Goal: Task Accomplishment & Management: Use online tool/utility

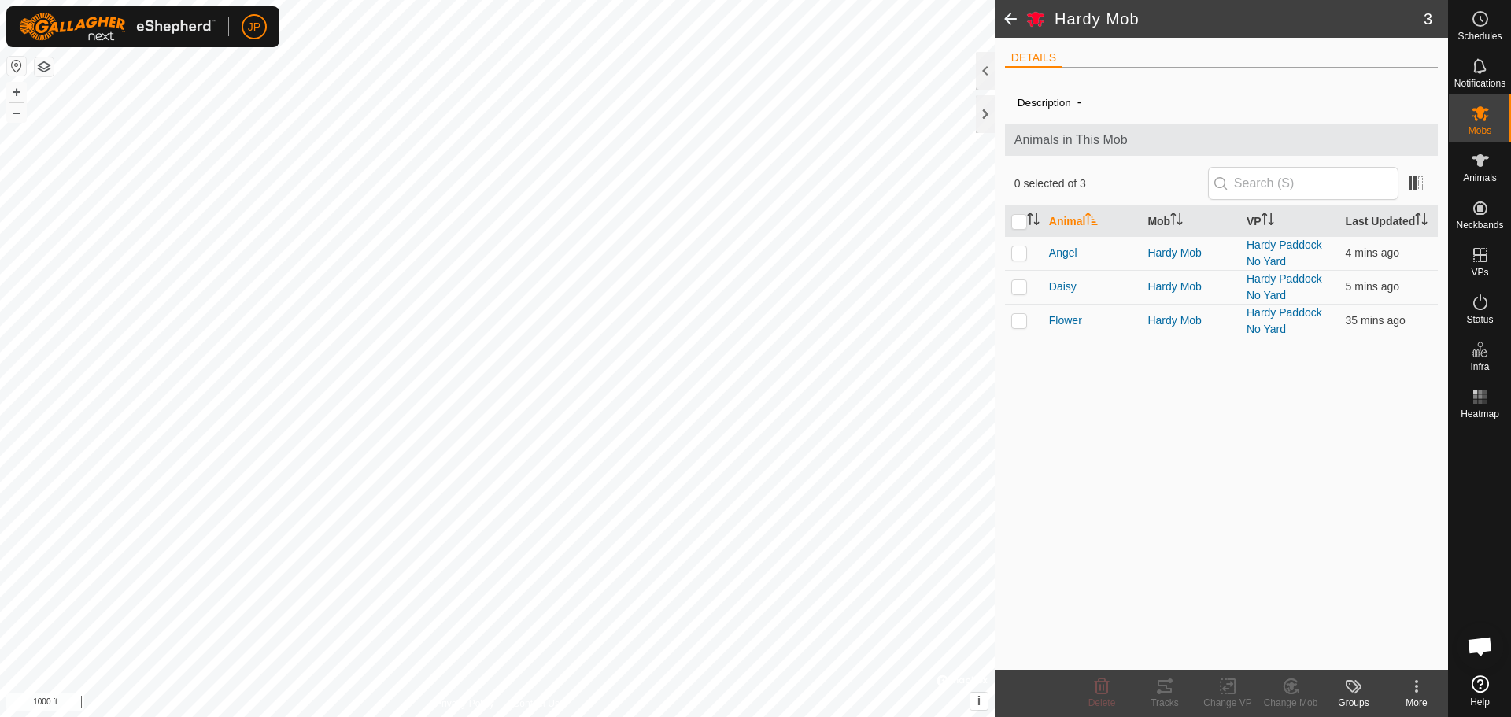
click at [1011, 15] on span at bounding box center [1010, 19] width 31 height 38
click at [1016, 15] on span at bounding box center [1010, 19] width 31 height 38
click at [1474, 150] on es-animals-svg-icon at bounding box center [1480, 160] width 28 height 25
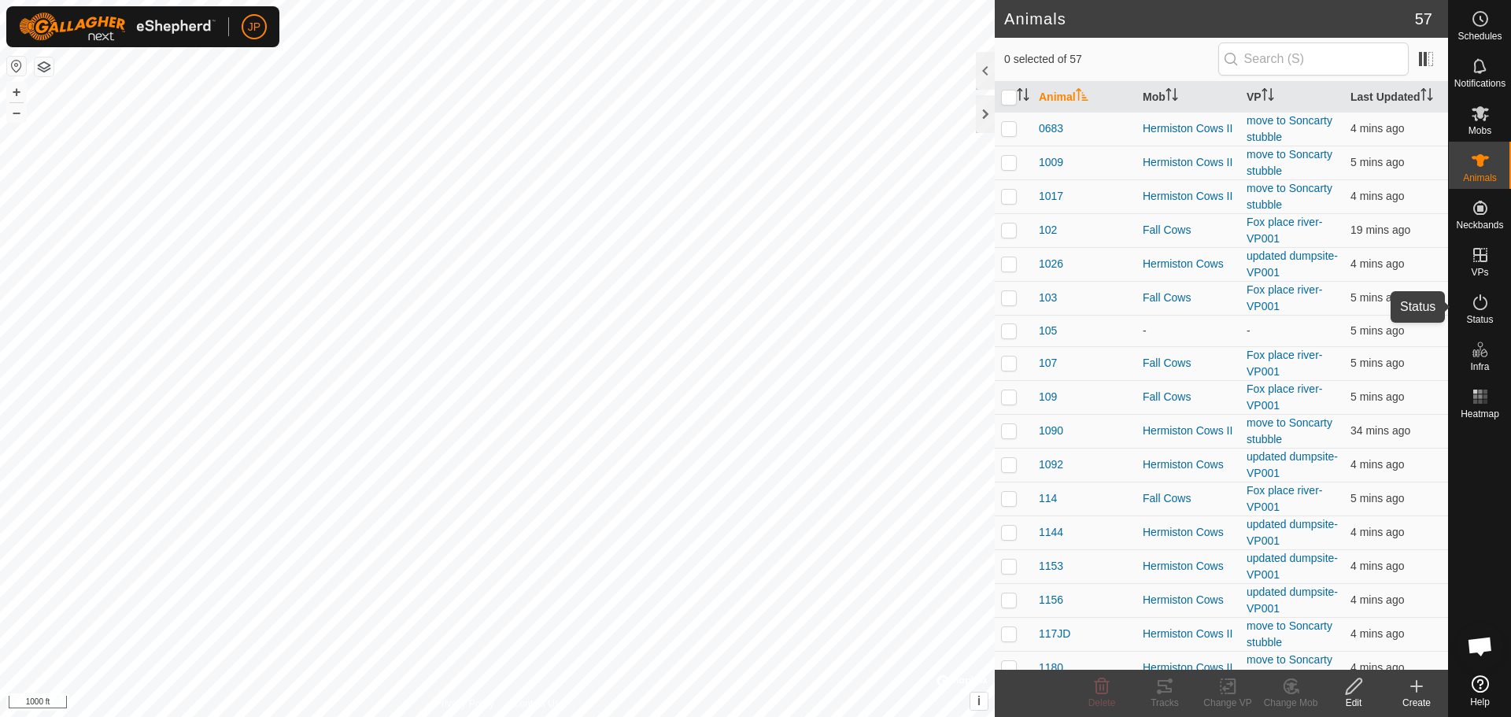
click at [1486, 301] on icon at bounding box center [1480, 302] width 14 height 16
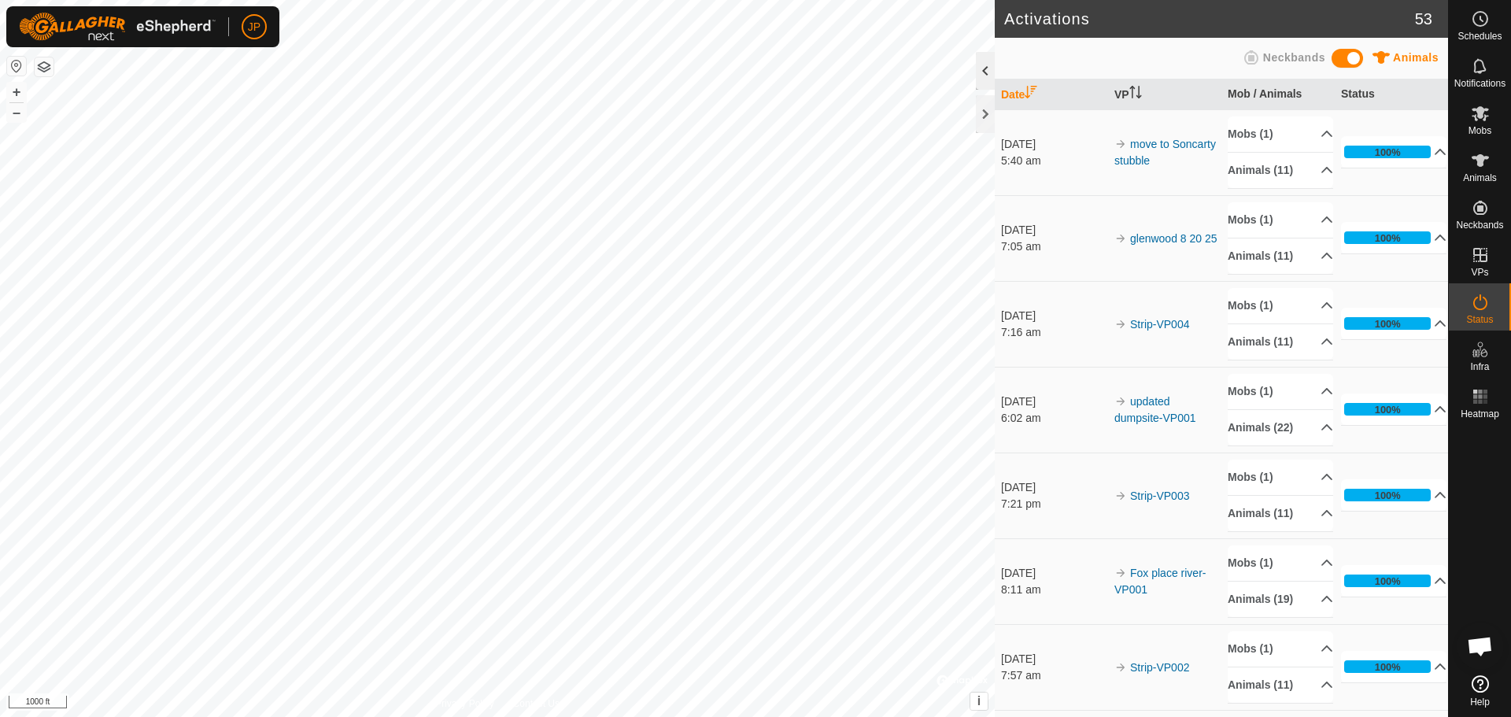
click at [984, 68] on div at bounding box center [985, 71] width 19 height 38
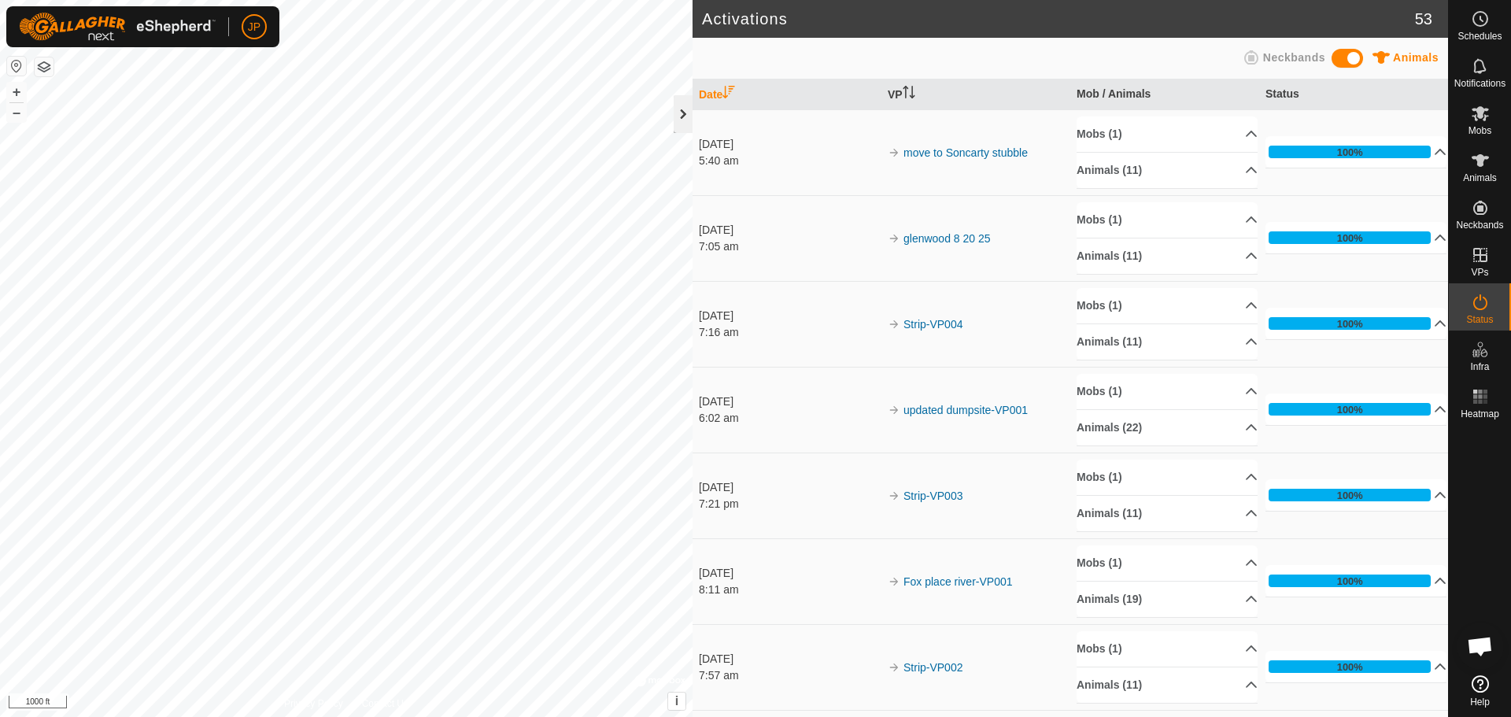
click at [682, 103] on div at bounding box center [683, 114] width 19 height 38
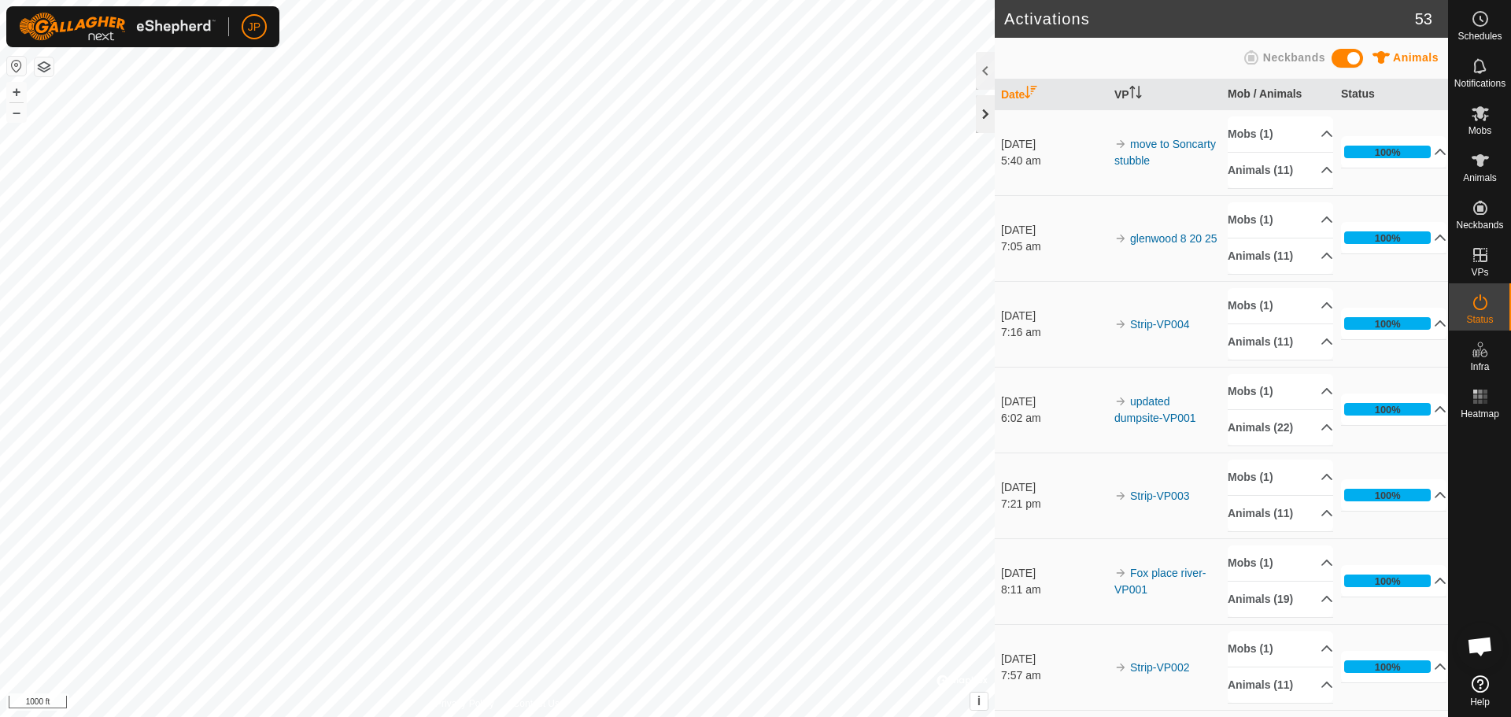
click at [984, 112] on div at bounding box center [985, 114] width 19 height 38
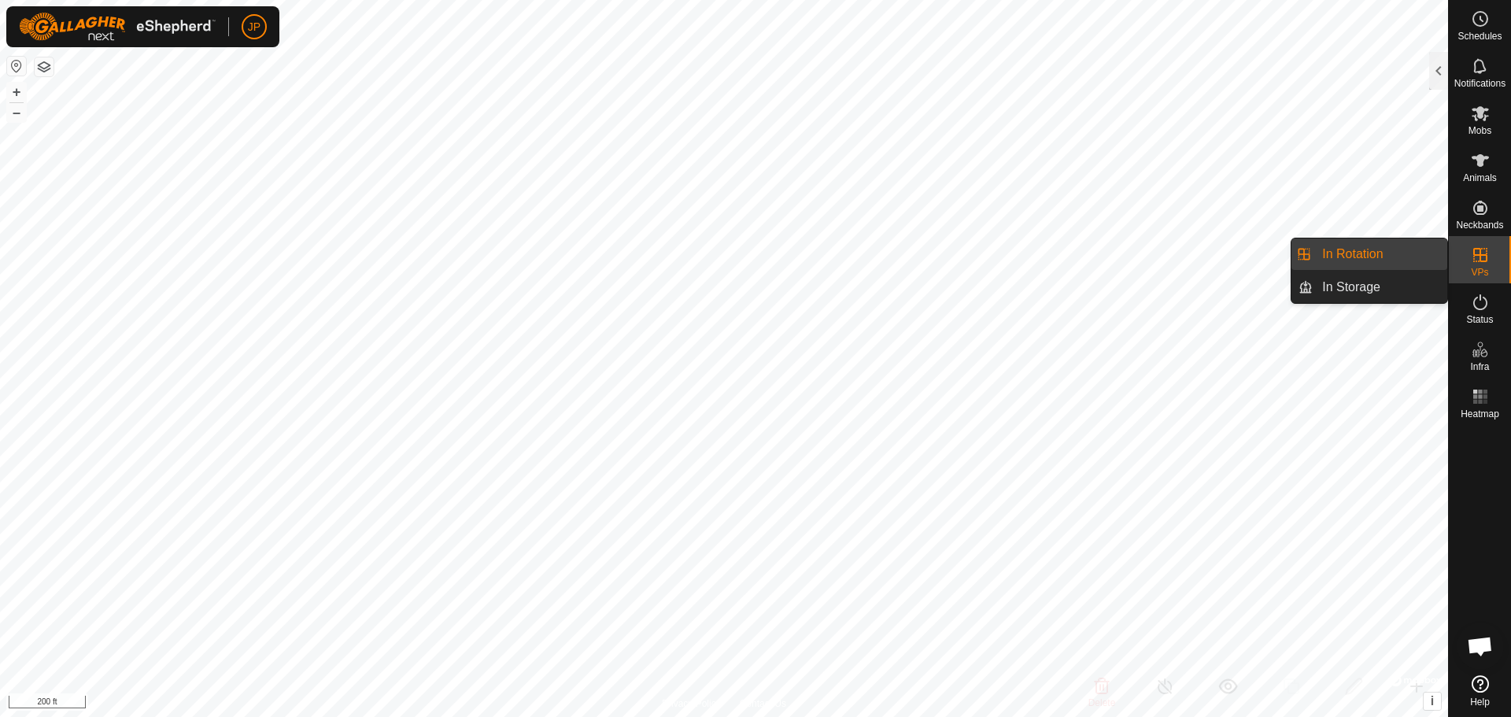
click at [1467, 260] on es-virtualpaddocks-svg-icon at bounding box center [1480, 254] width 28 height 25
click at [1351, 253] on link "In Rotation" at bounding box center [1380, 253] width 135 height 31
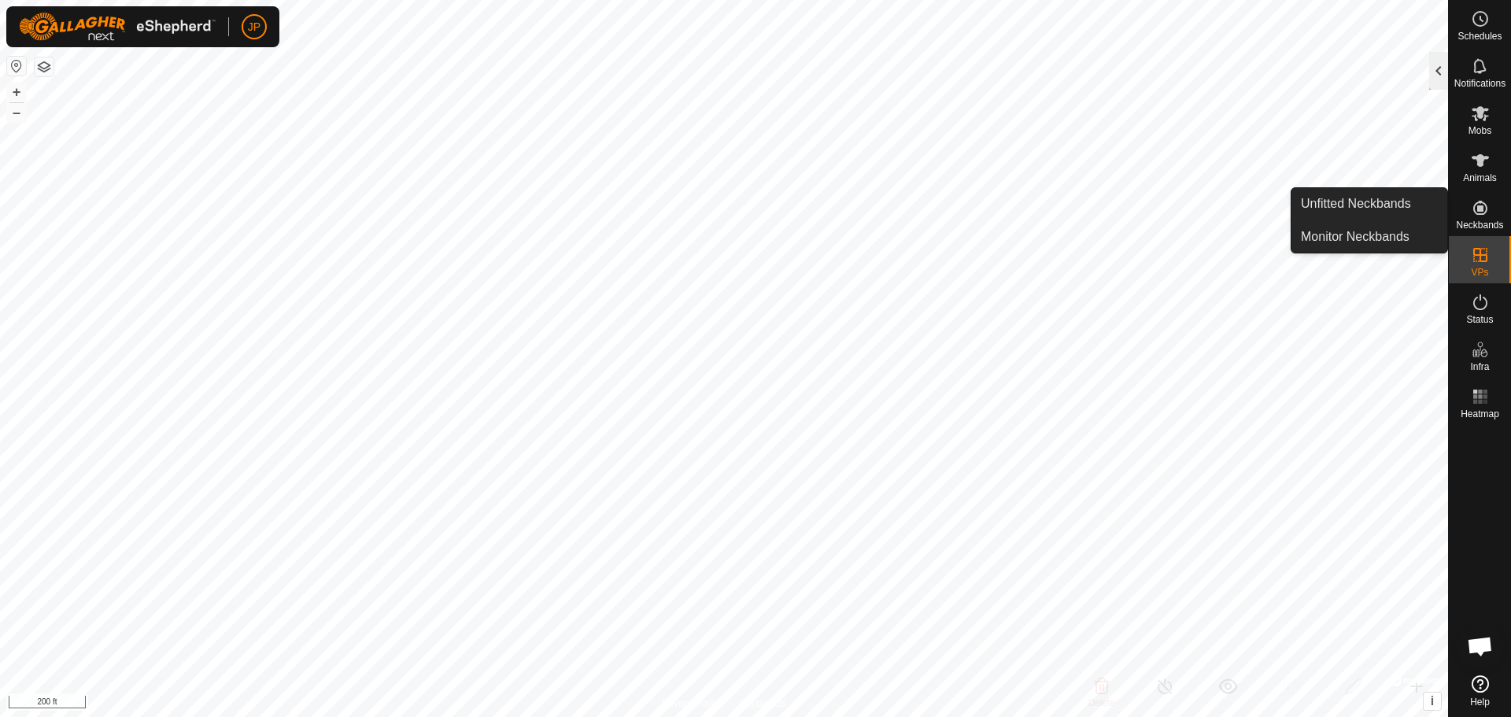
click at [1441, 65] on div at bounding box center [1438, 71] width 19 height 38
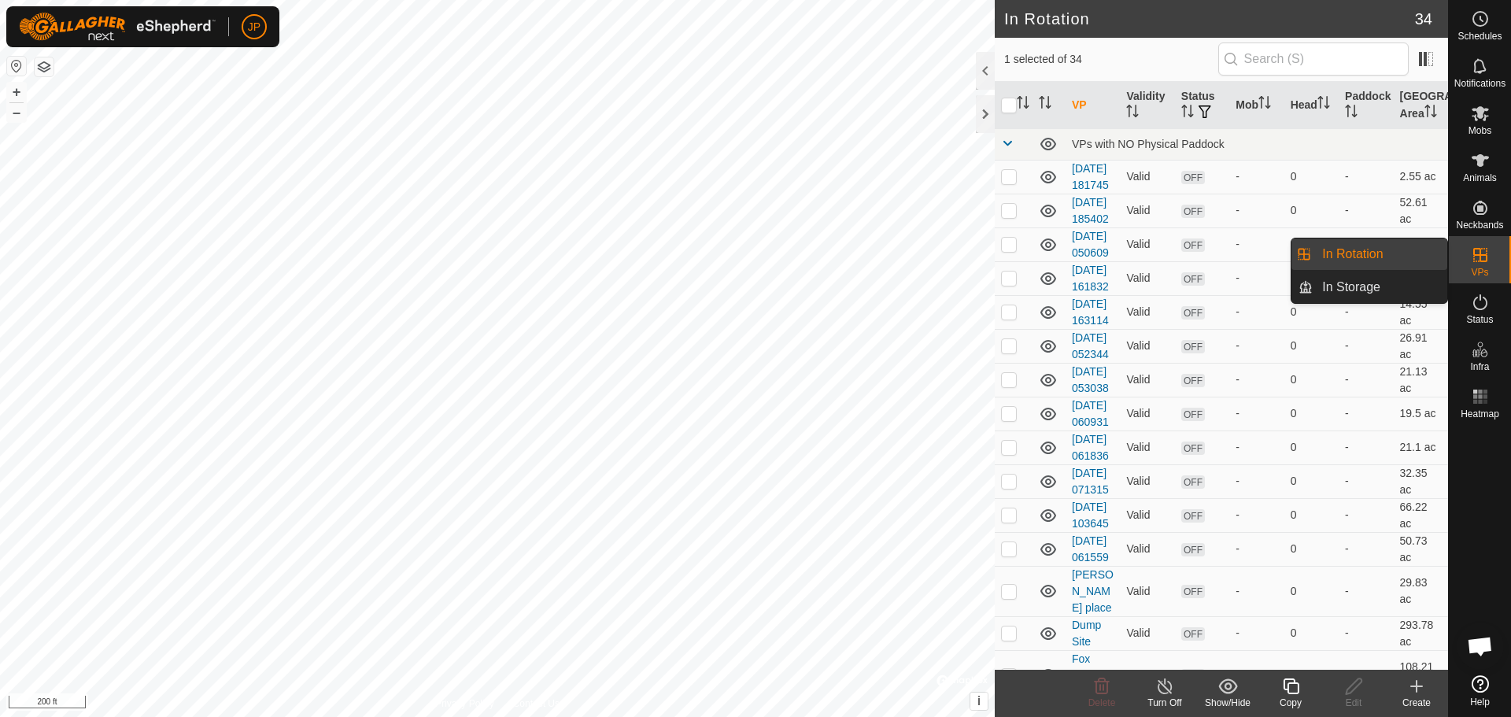
click at [1482, 265] on es-virtualpaddocks-svg-icon at bounding box center [1480, 254] width 28 height 25
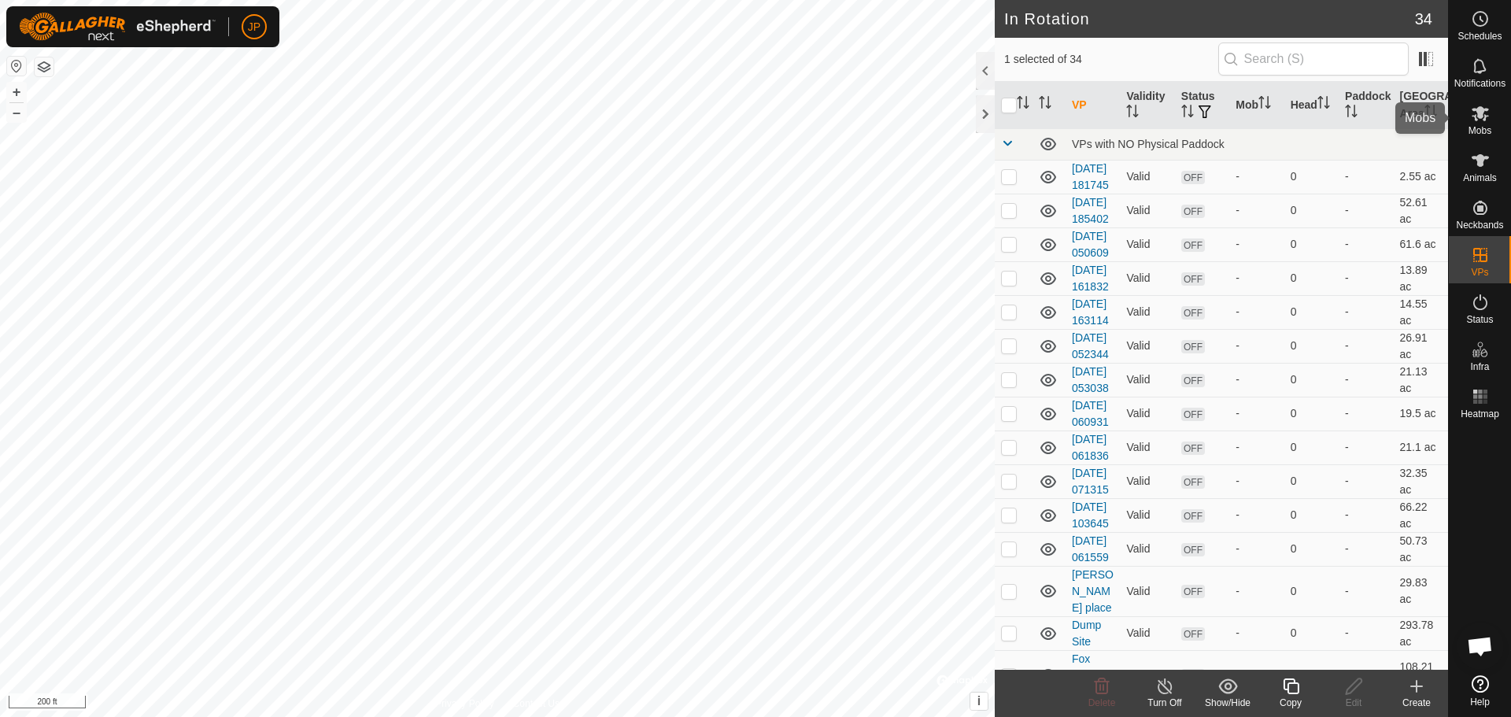
click at [1482, 127] on span "Mobs" at bounding box center [1480, 130] width 23 height 9
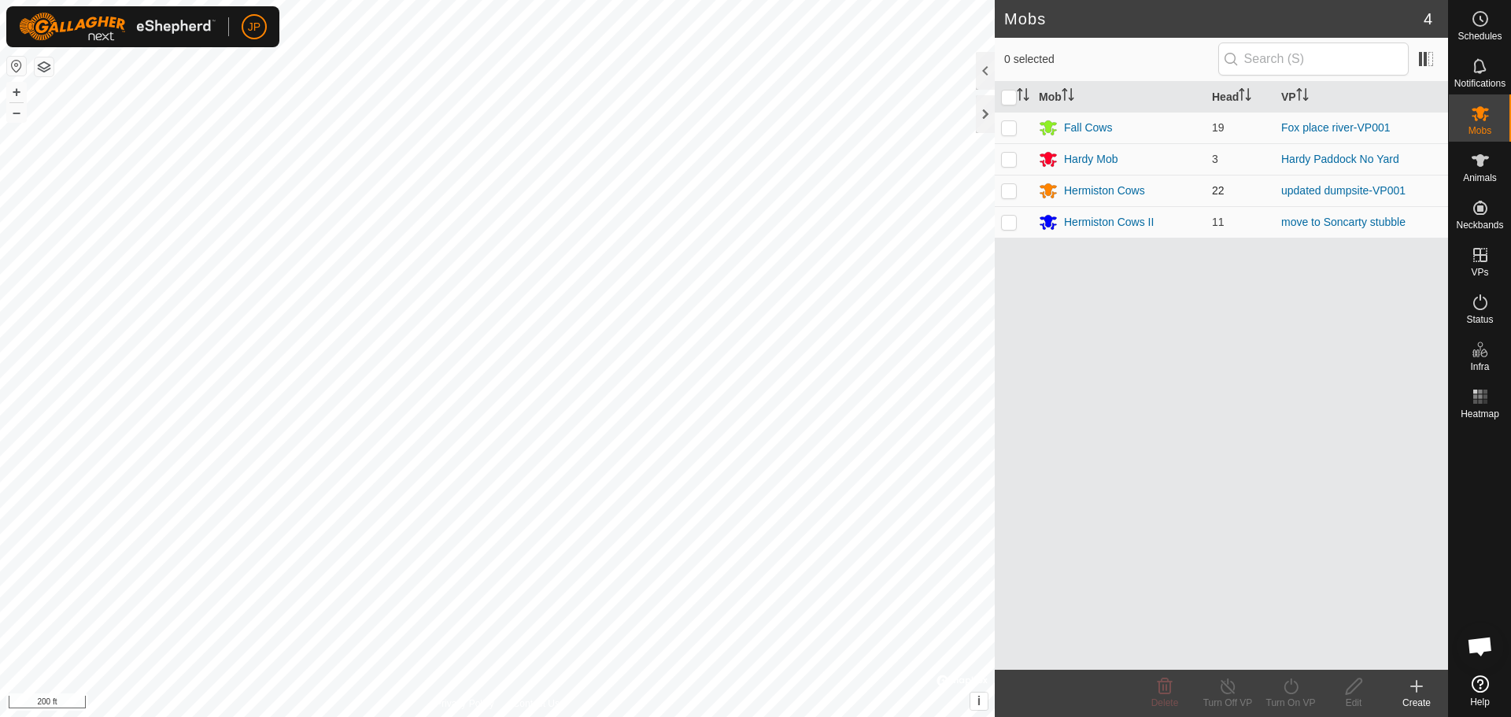
click at [1010, 191] on p-checkbox at bounding box center [1009, 190] width 16 height 13
checkbox input "true"
click at [1099, 198] on div "Hermiston Cows" at bounding box center [1104, 191] width 81 height 17
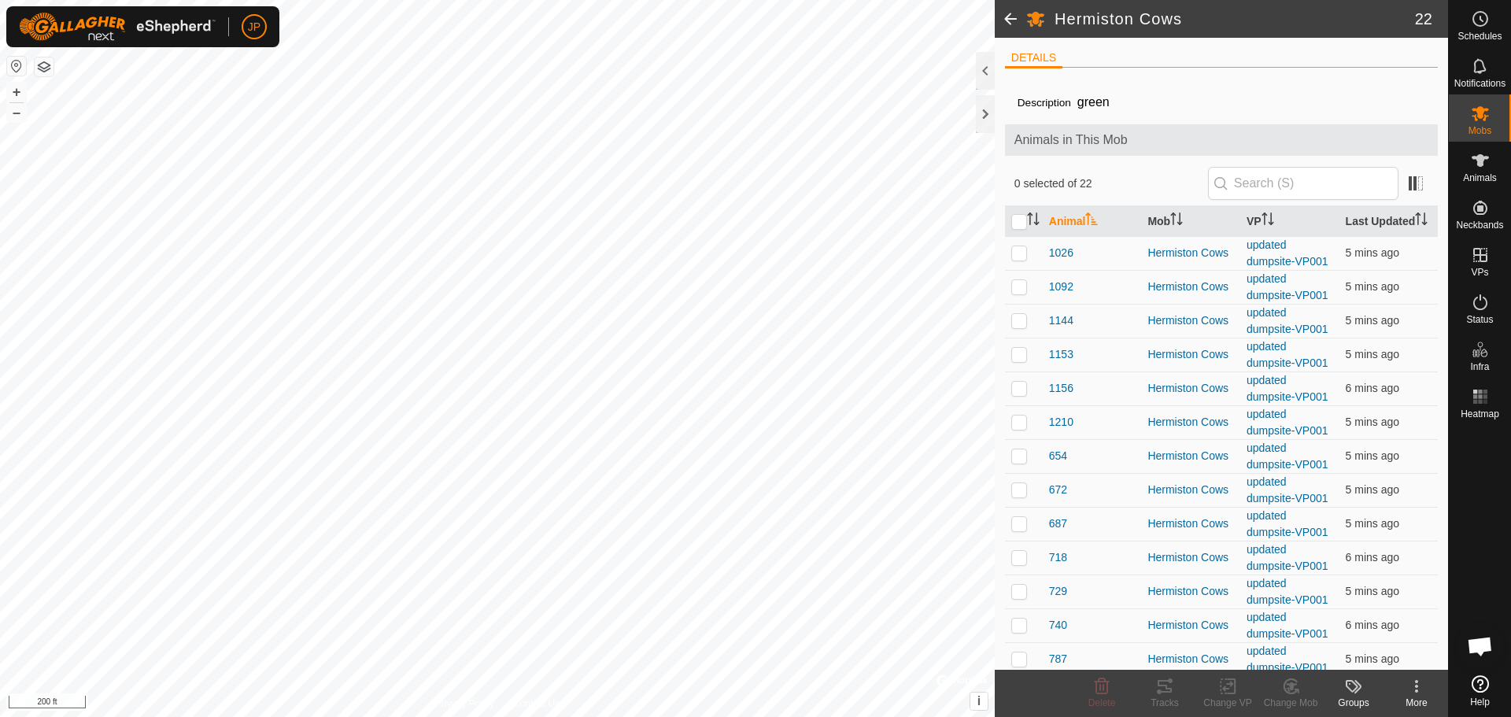
click at [1012, 17] on span at bounding box center [1010, 19] width 31 height 38
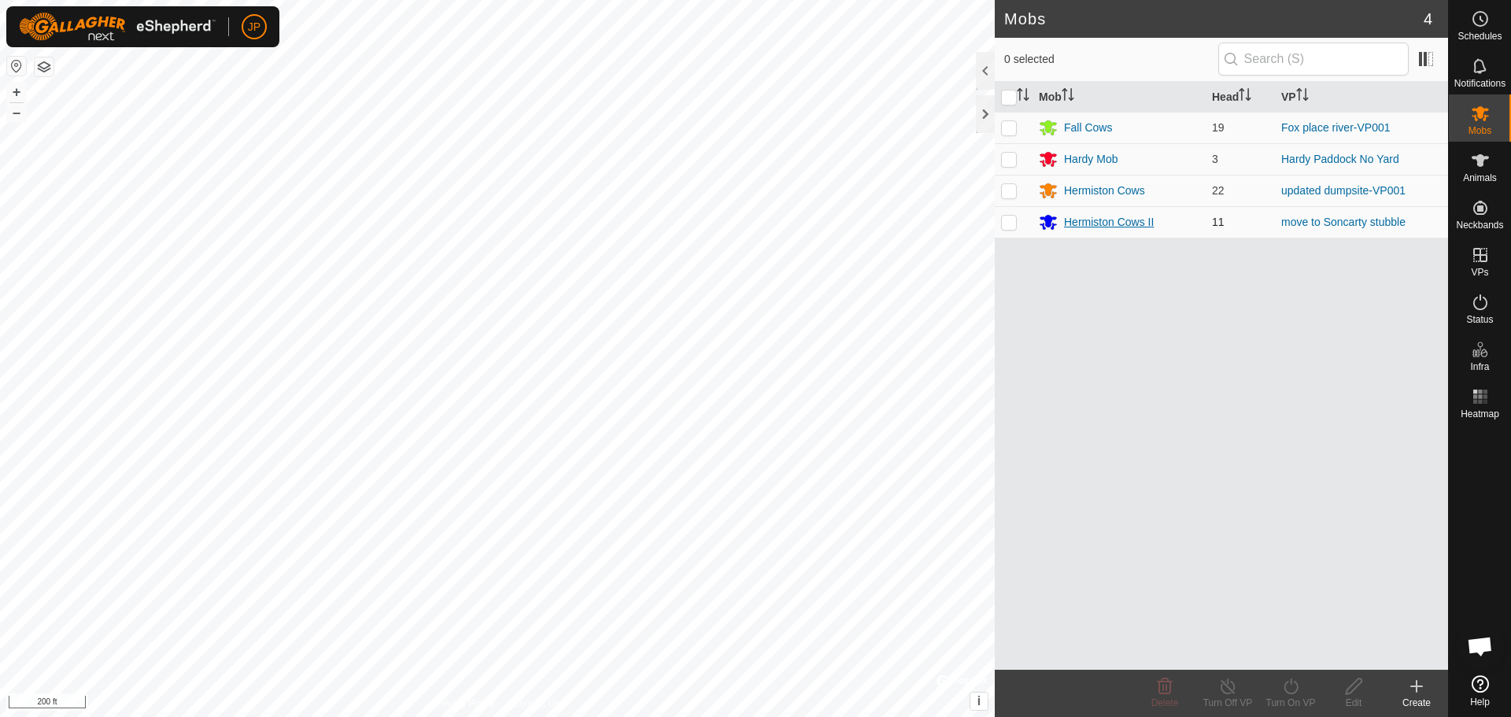
click at [1115, 225] on div "Hermiston Cows II" at bounding box center [1109, 222] width 90 height 17
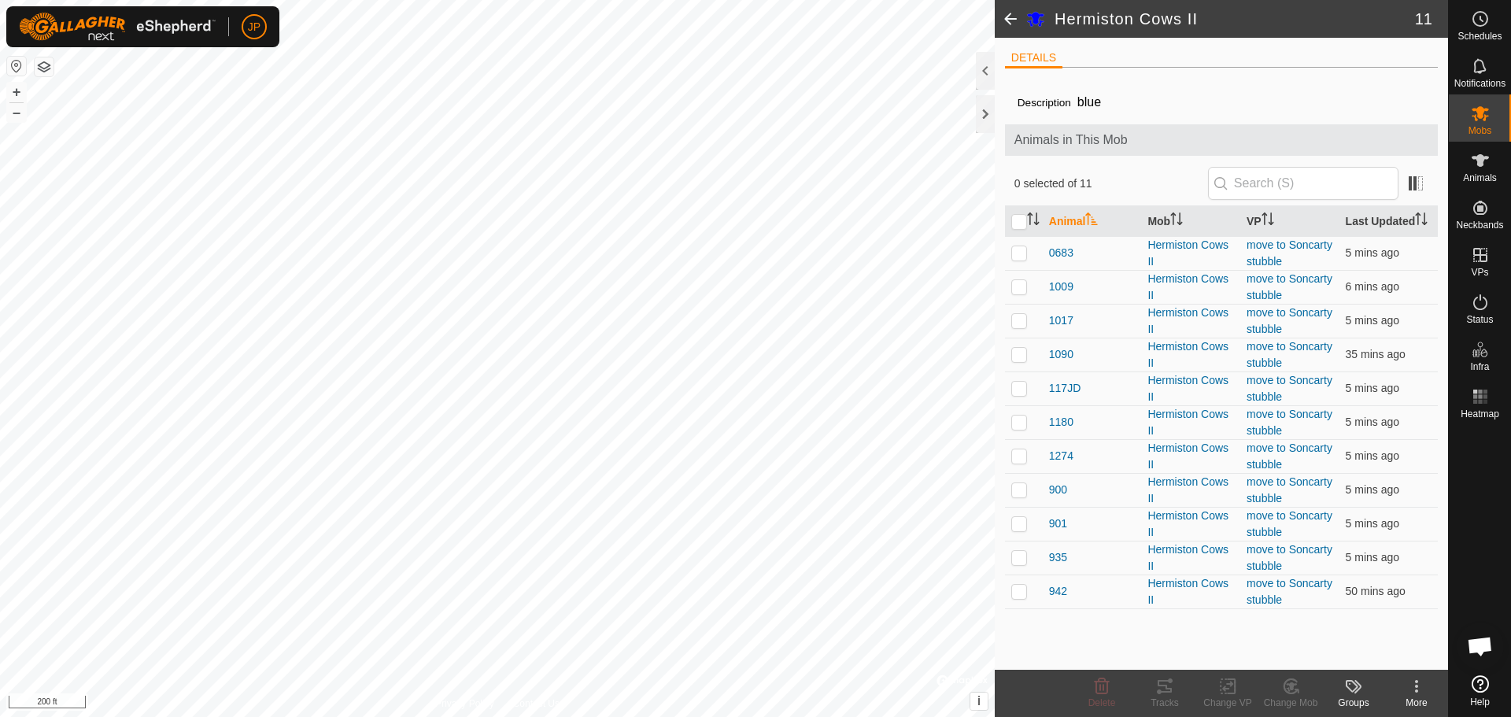
click at [1007, 19] on span at bounding box center [1010, 19] width 31 height 38
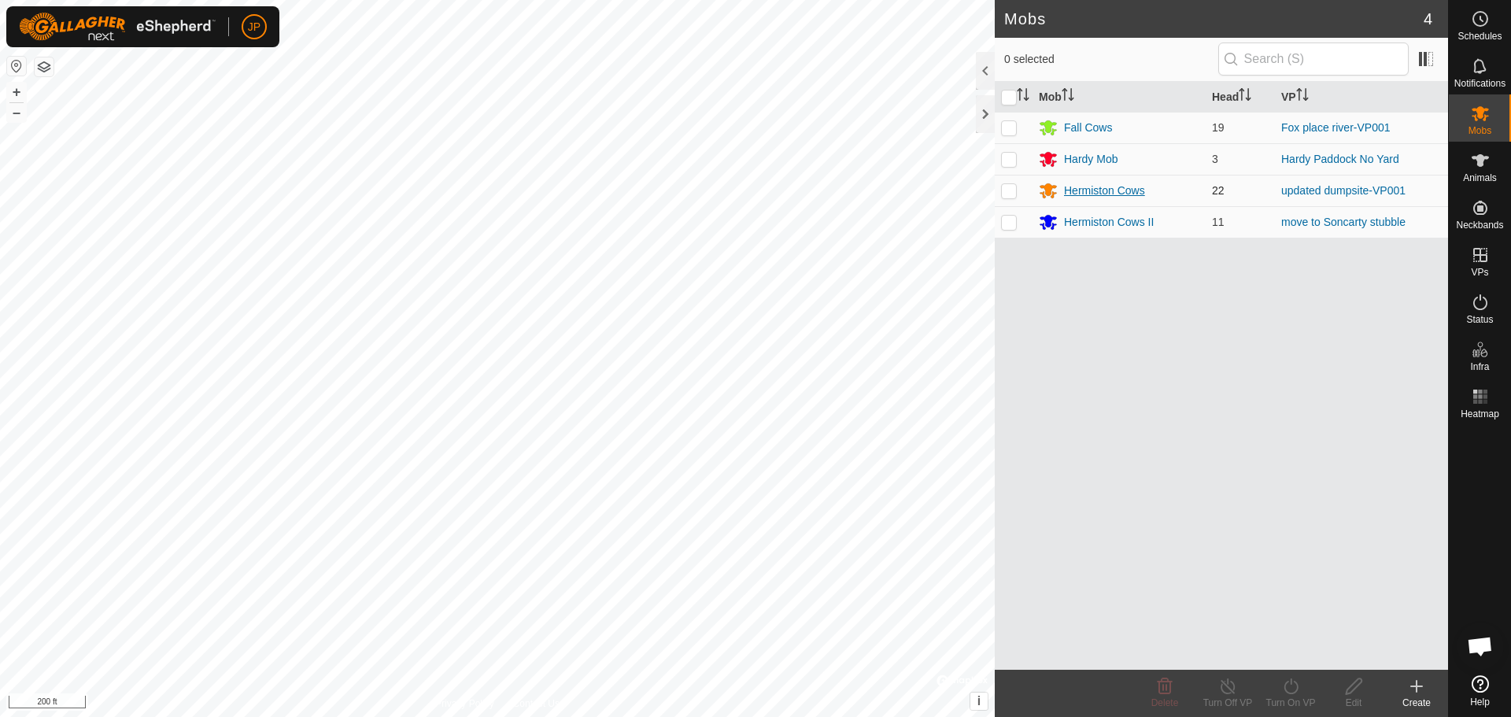
click at [1103, 190] on div "Hermiston Cows" at bounding box center [1104, 191] width 81 height 17
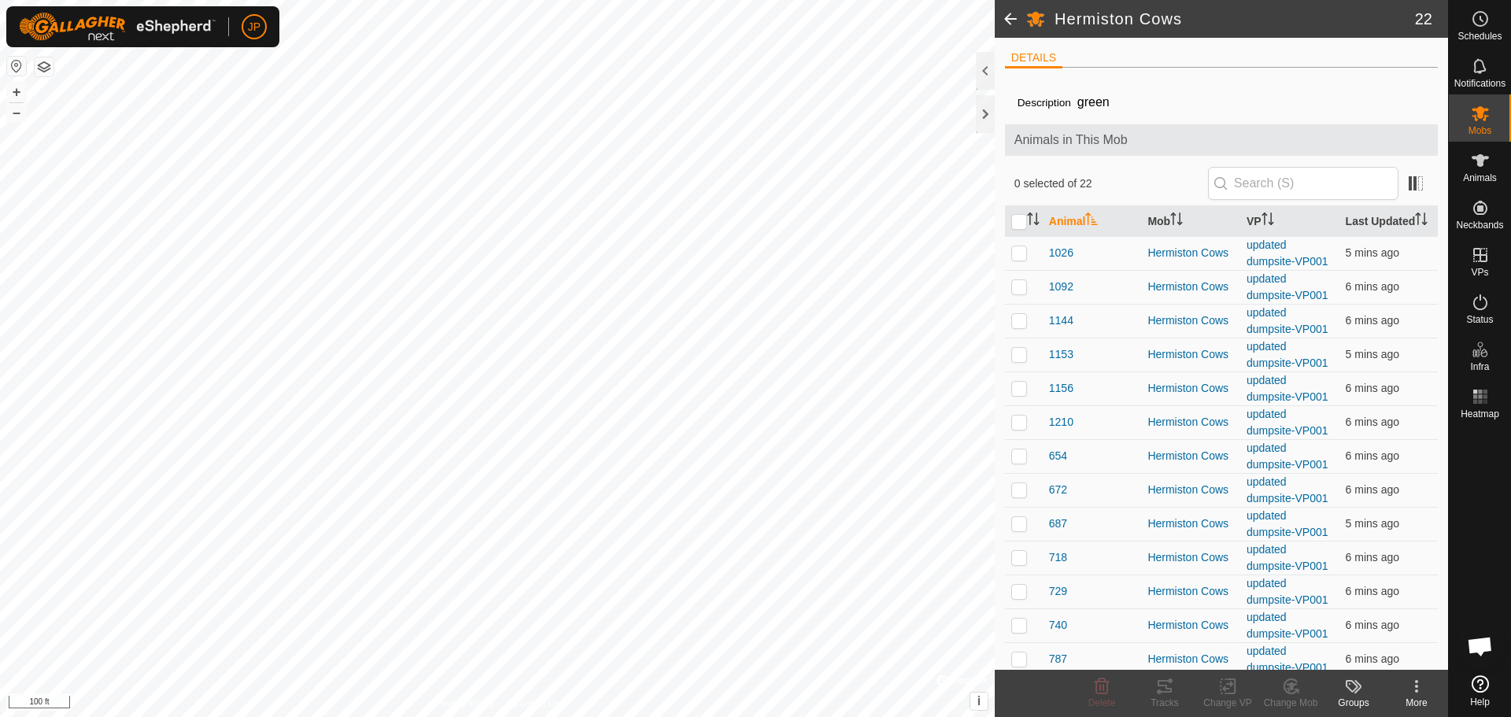
click at [1011, 17] on span at bounding box center [1010, 19] width 31 height 38
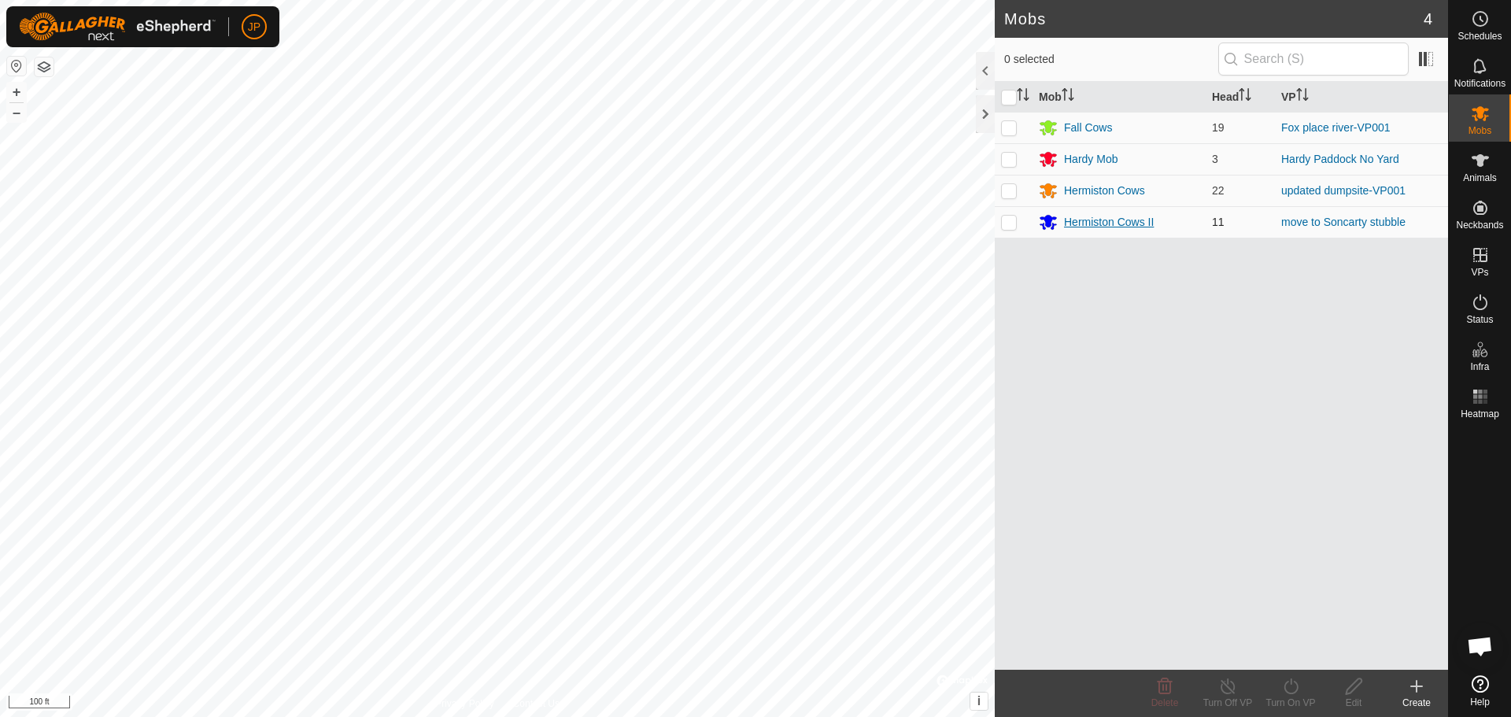
click at [1102, 221] on div "Hermiston Cows II" at bounding box center [1109, 222] width 90 height 17
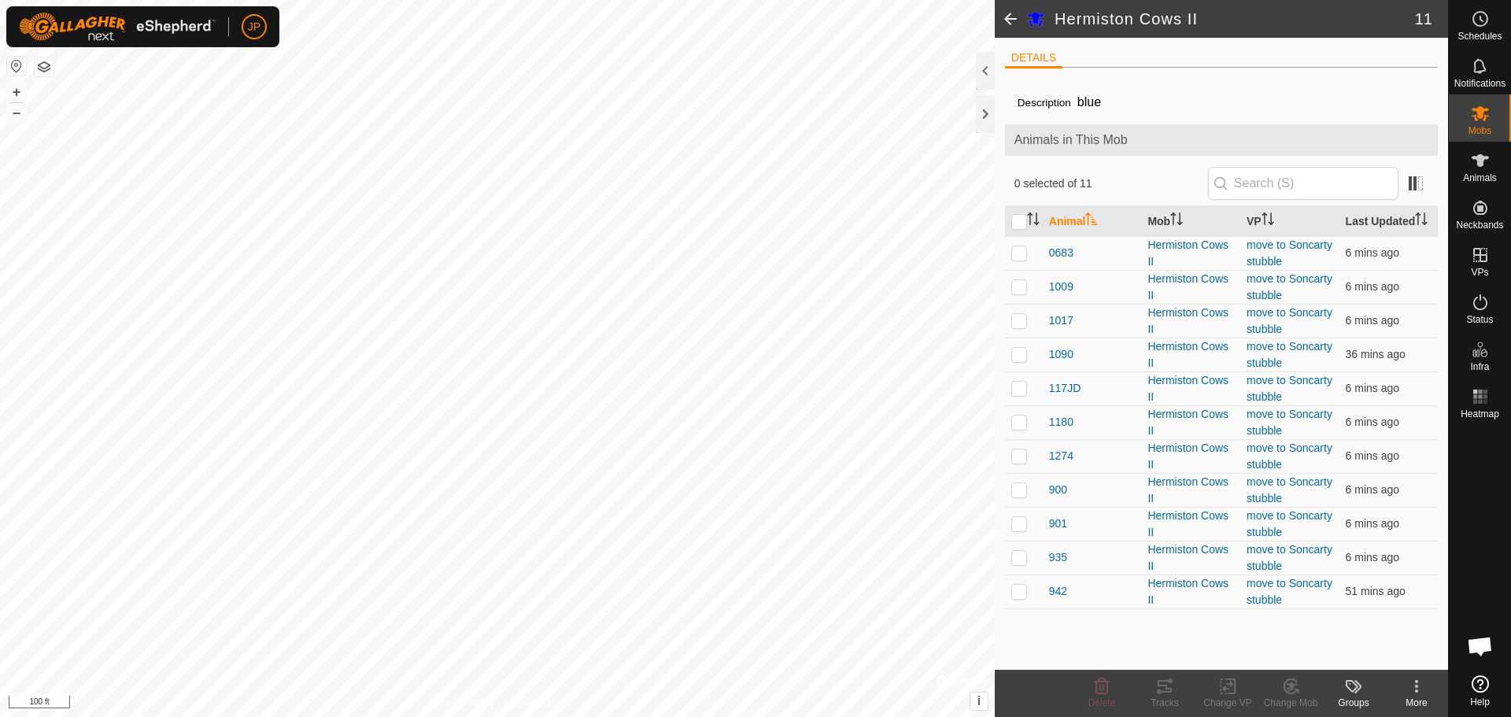
click at [1001, 13] on span at bounding box center [1010, 19] width 31 height 38
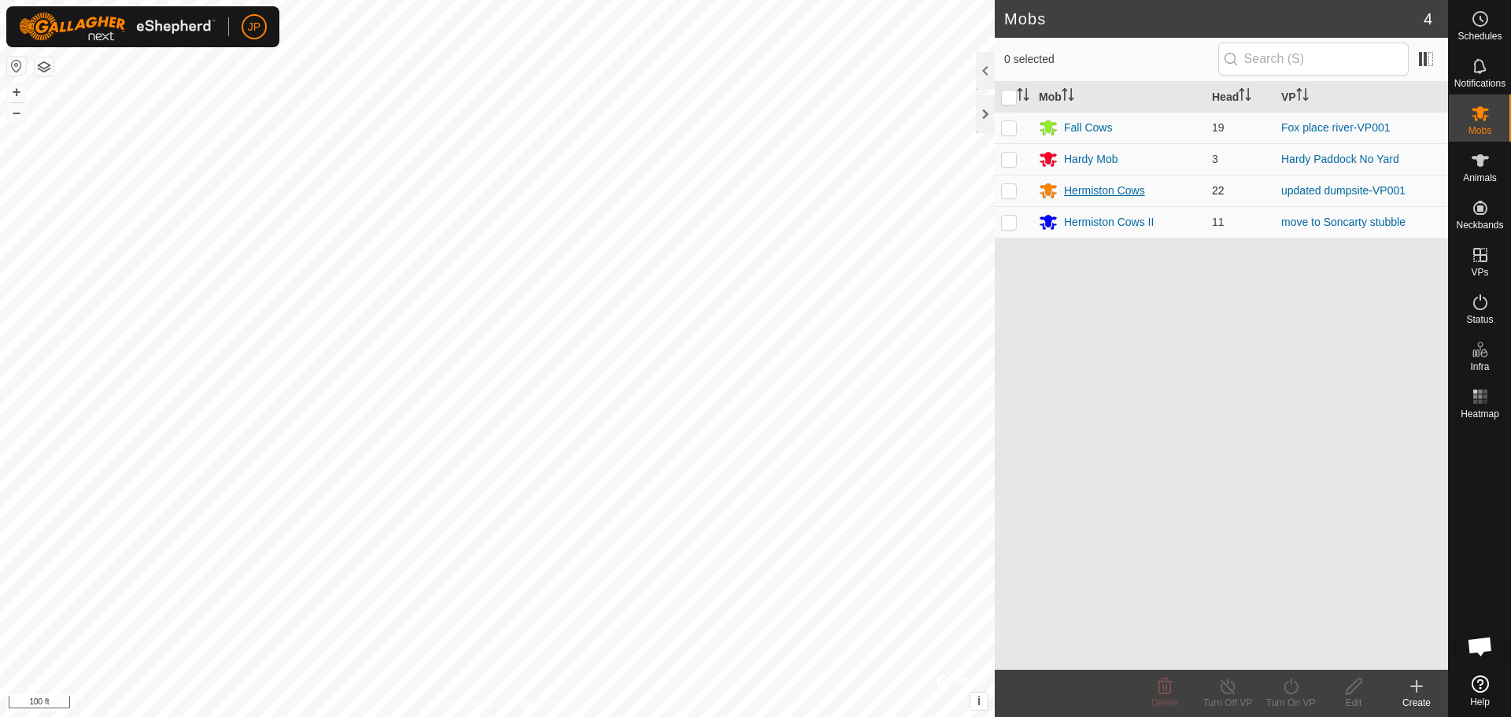
click at [1096, 194] on div "Hermiston Cows" at bounding box center [1104, 191] width 81 height 17
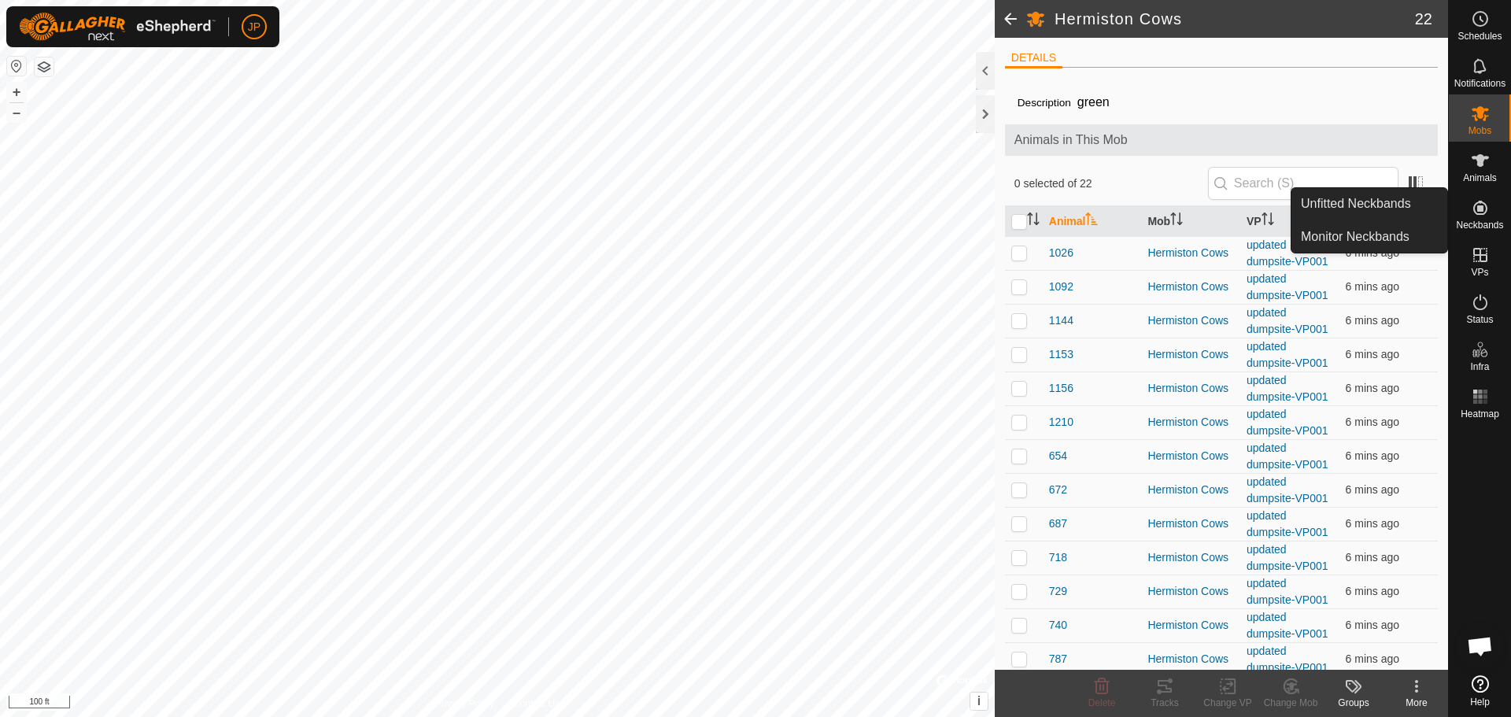
click at [1003, 20] on span at bounding box center [1010, 19] width 31 height 38
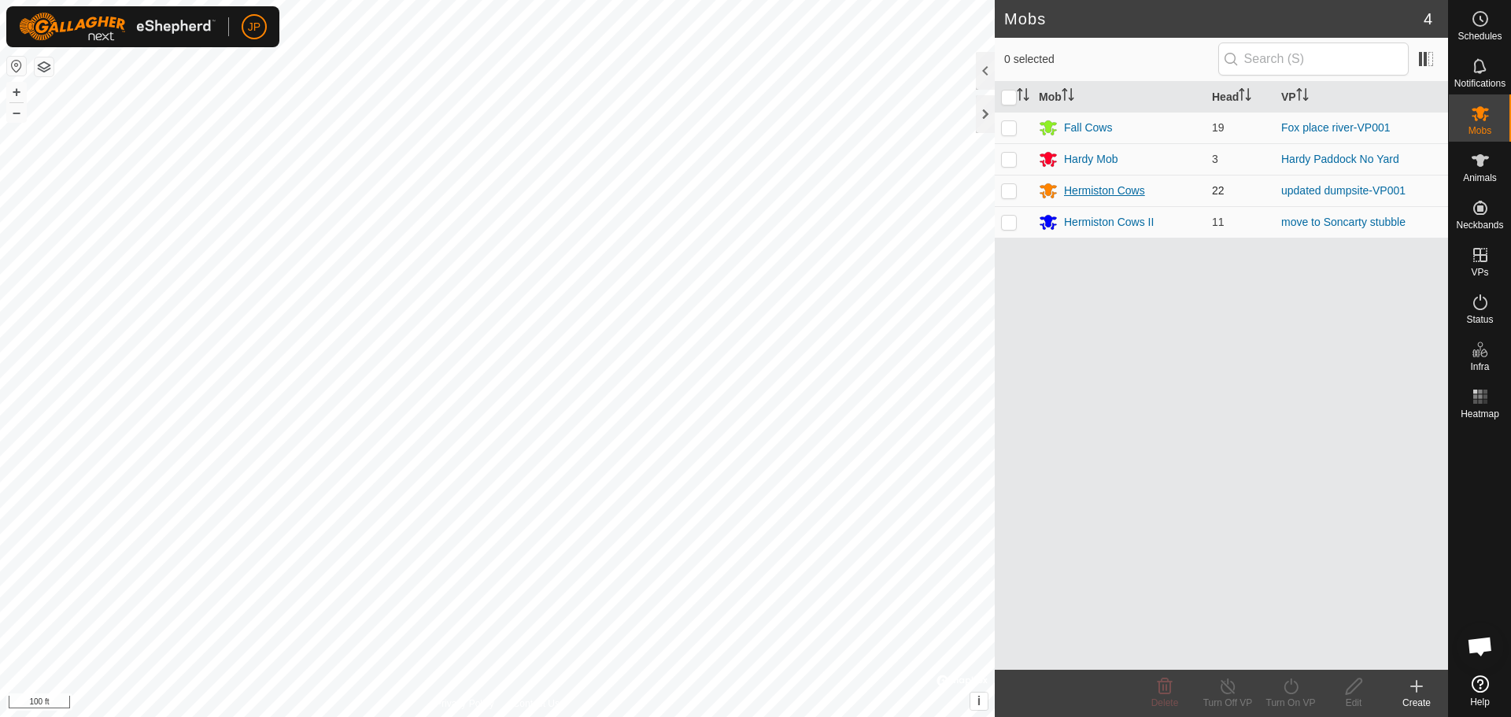
click at [1095, 190] on div "Hermiston Cows" at bounding box center [1104, 191] width 81 height 17
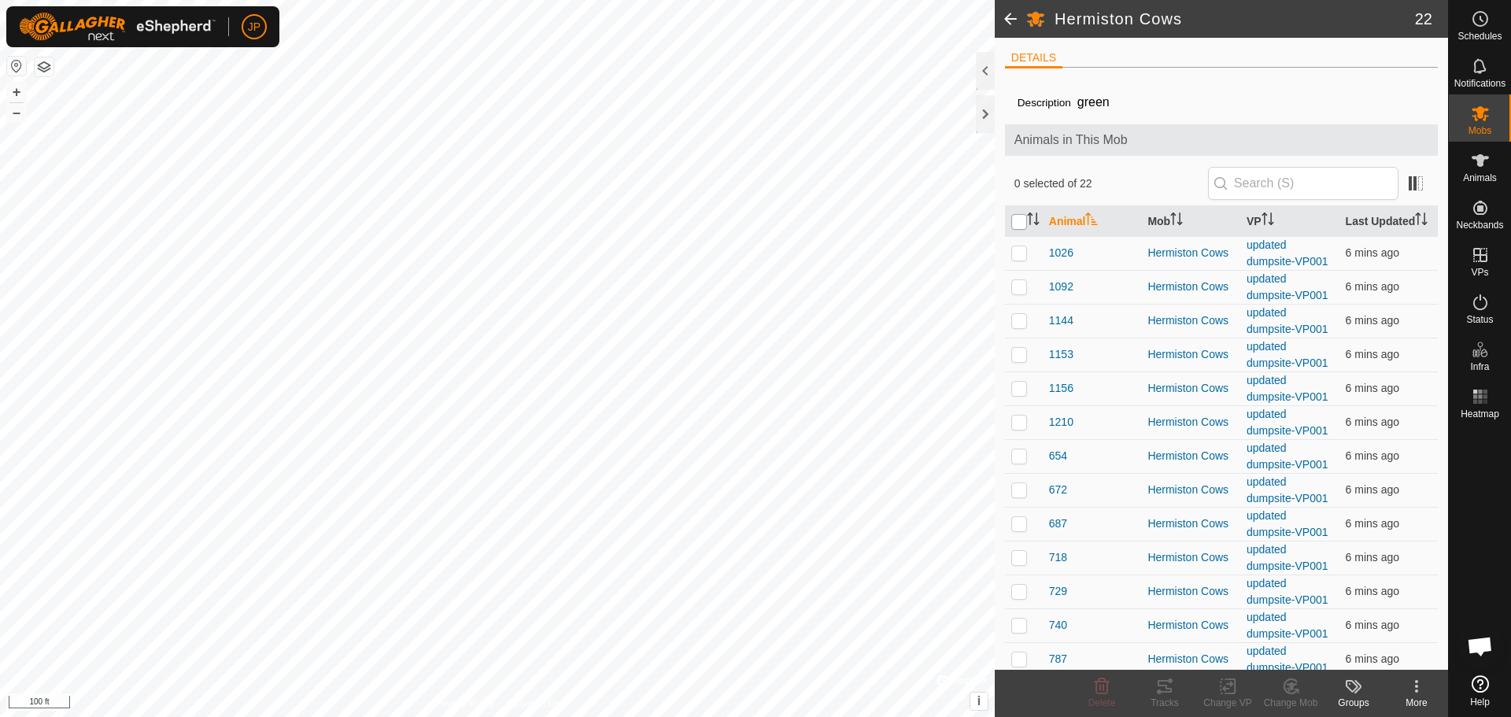
click at [1020, 220] on input "checkbox" at bounding box center [1019, 222] width 16 height 16
checkbox input "true"
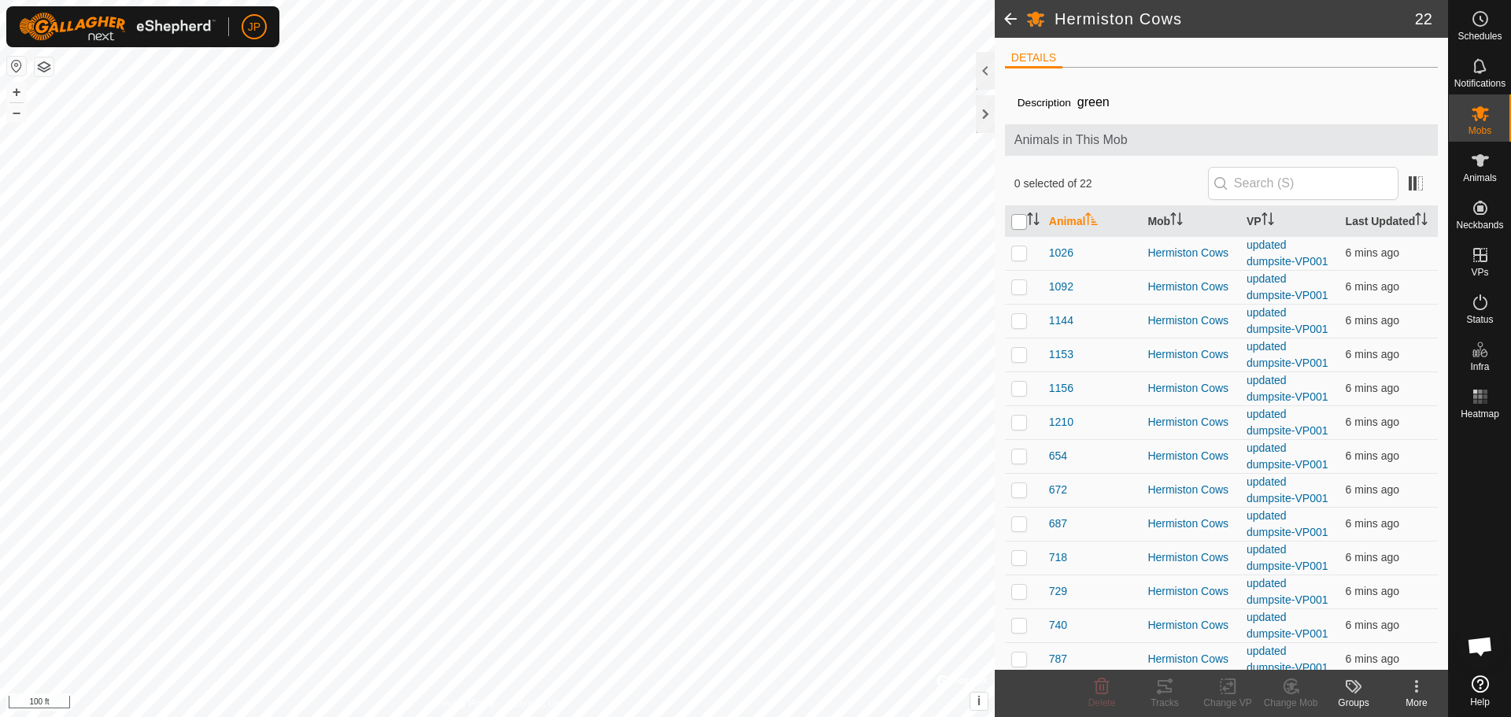
checkbox input "true"
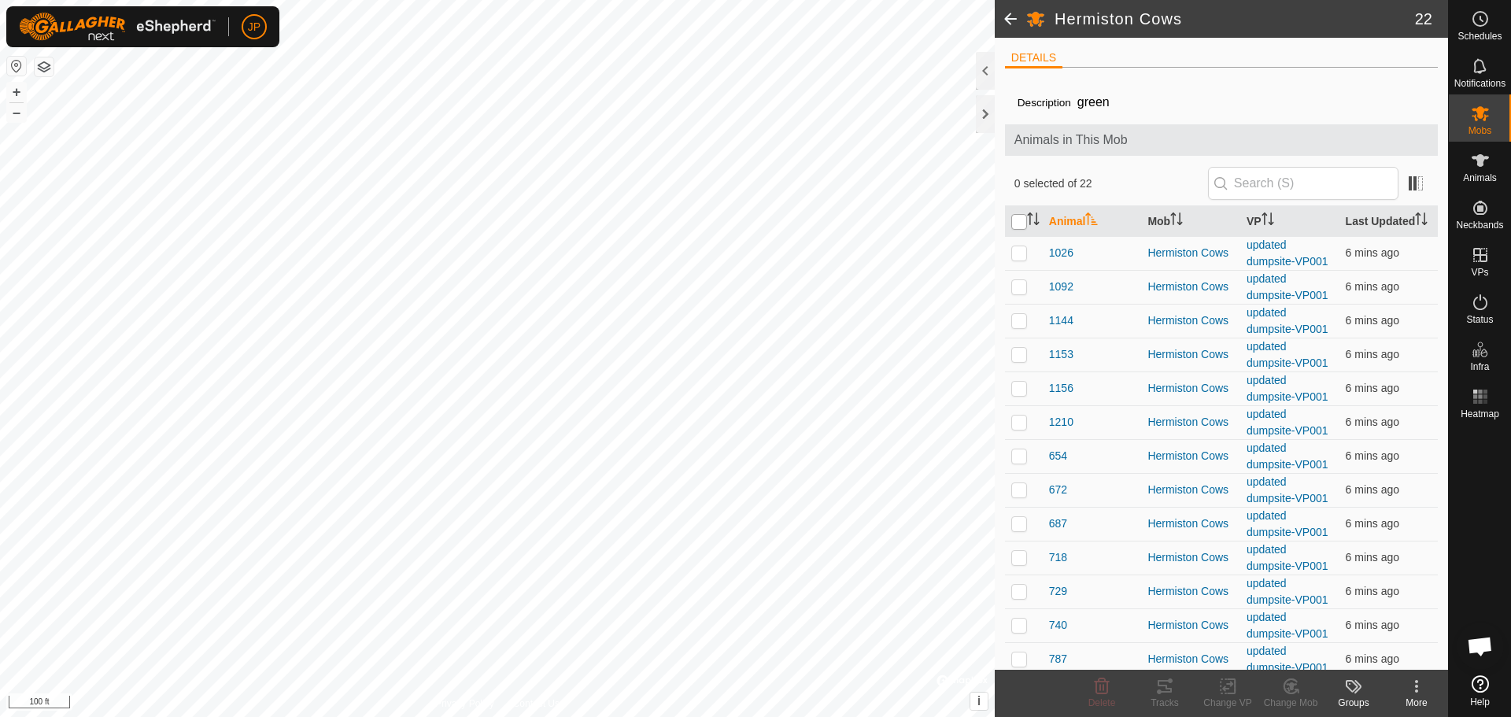
checkbox input "true"
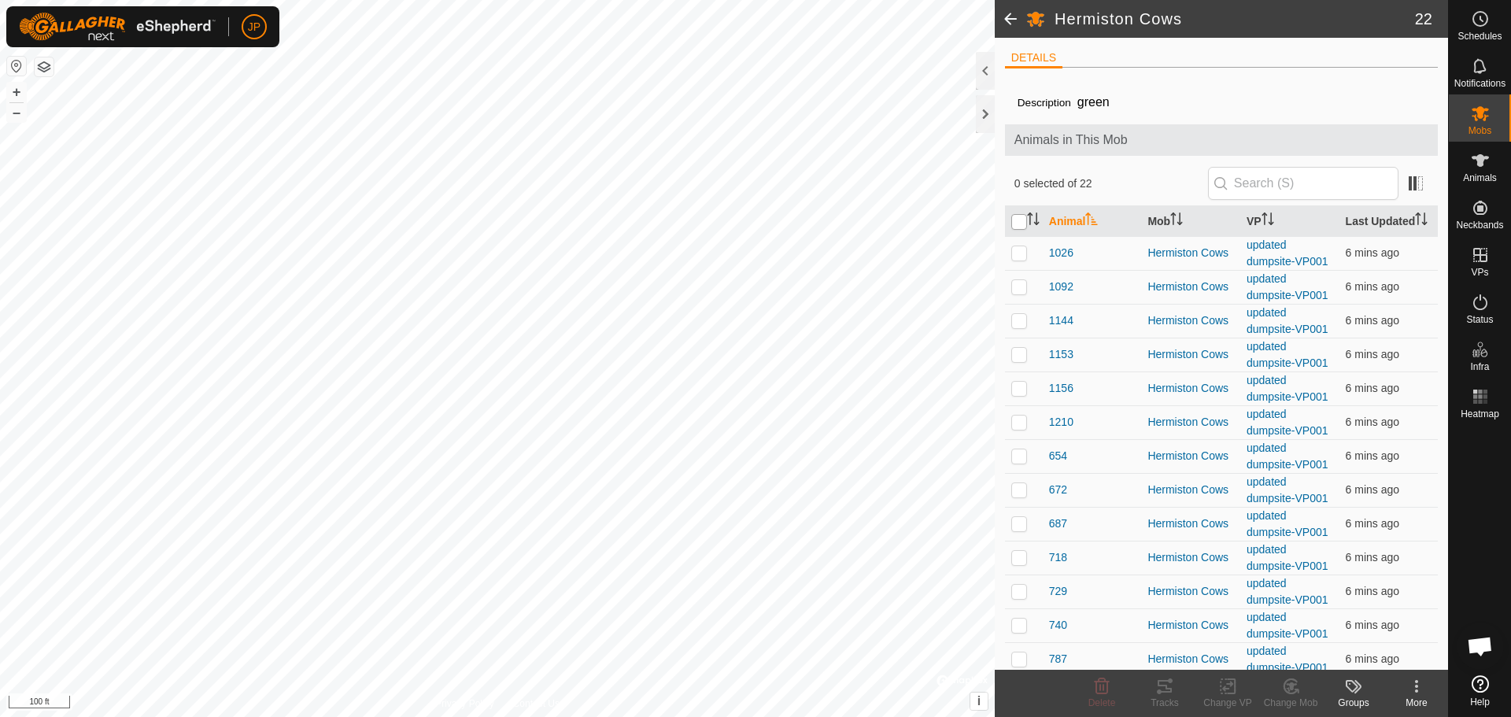
checkbox input "true"
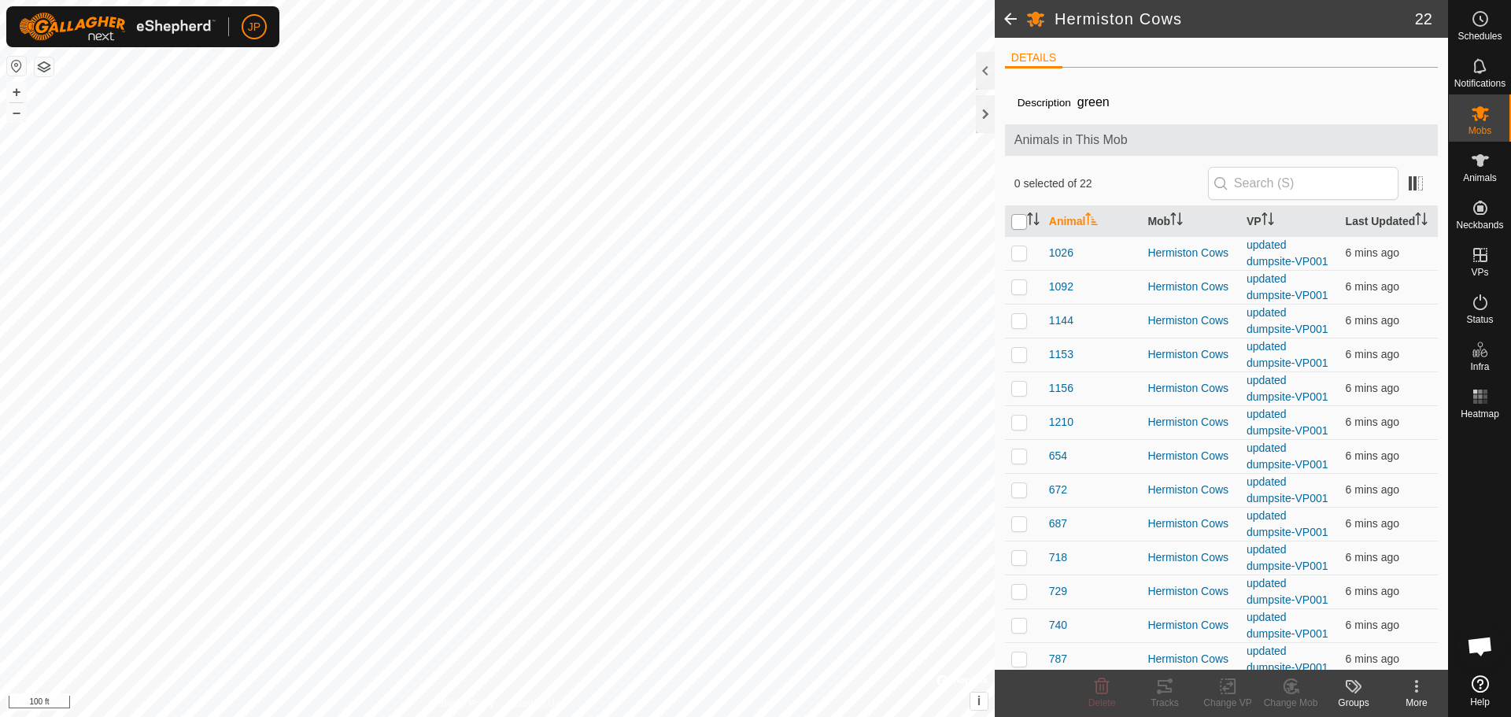
checkbox input "true"
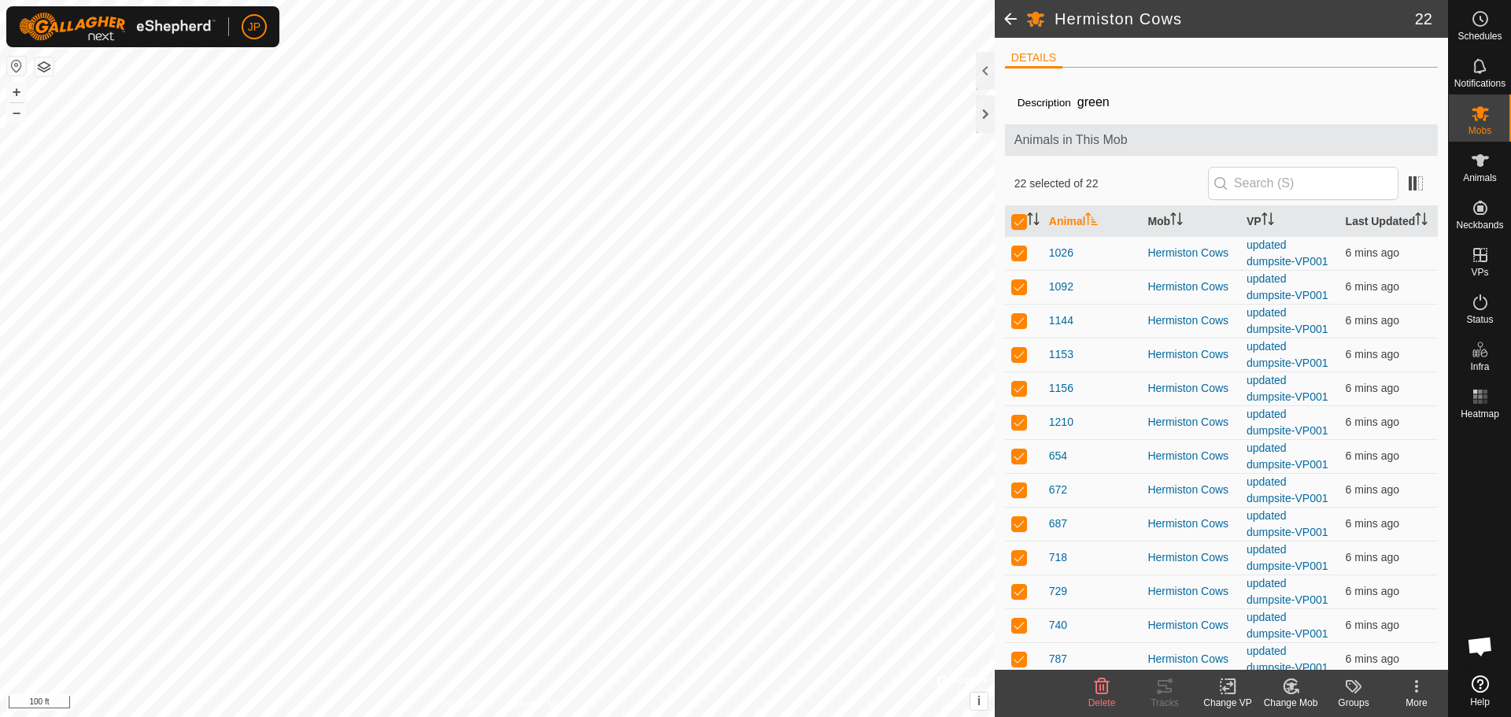
click at [1227, 692] on icon at bounding box center [1228, 686] width 20 height 19
click at [1274, 616] on link "Choose VP..." at bounding box center [1275, 618] width 156 height 31
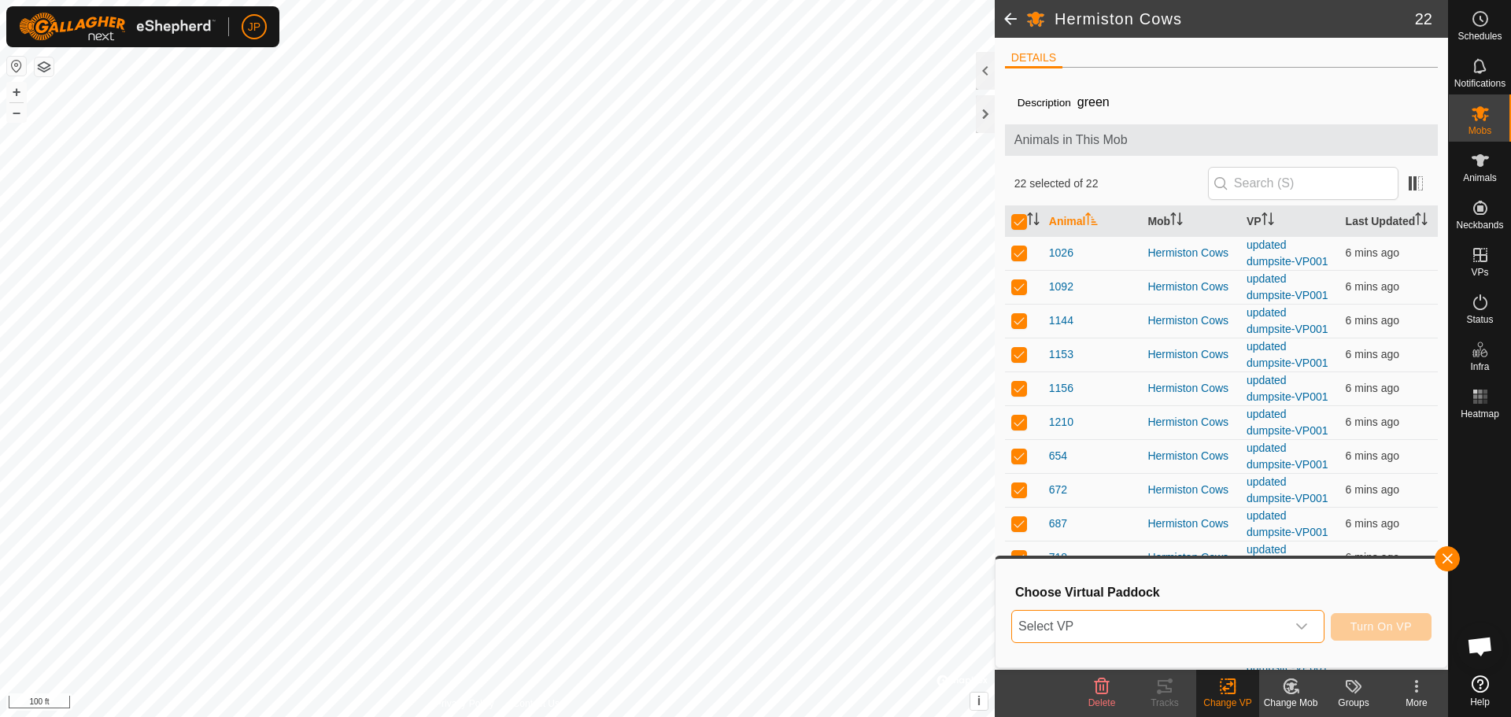
click at [1229, 615] on span "Select VP" at bounding box center [1149, 626] width 274 height 31
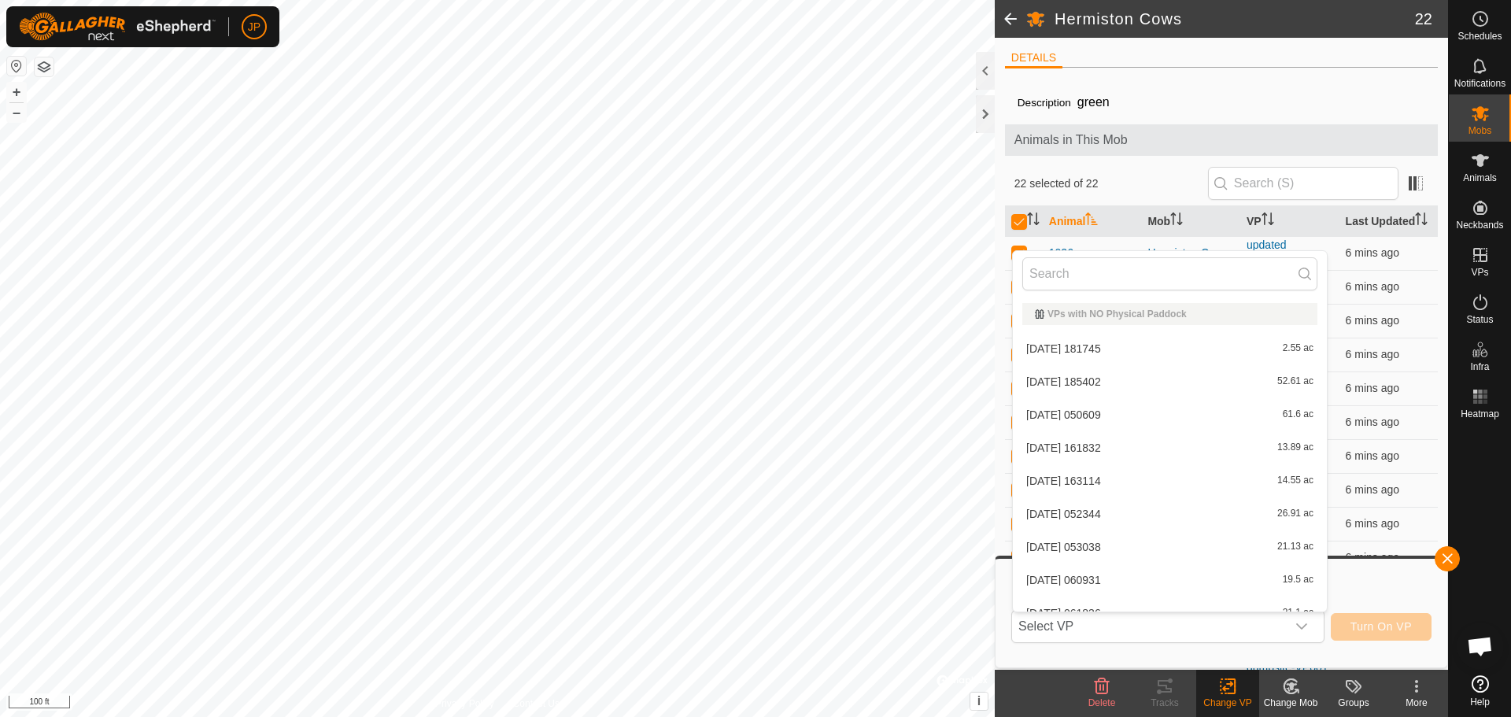
click at [1369, 588] on h3 "Choose Virtual Paddock" at bounding box center [1223, 592] width 416 height 15
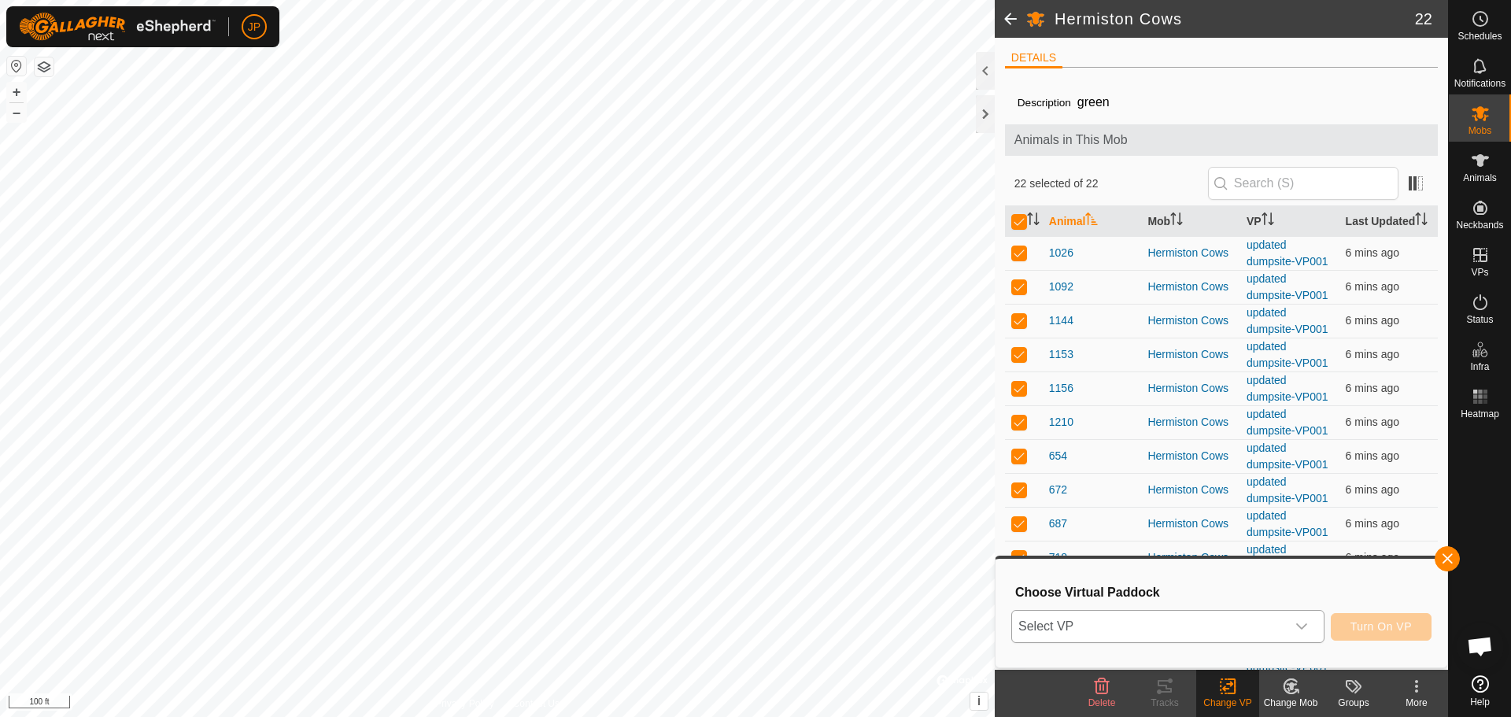
click at [1155, 623] on span "Select VP" at bounding box center [1149, 626] width 274 height 31
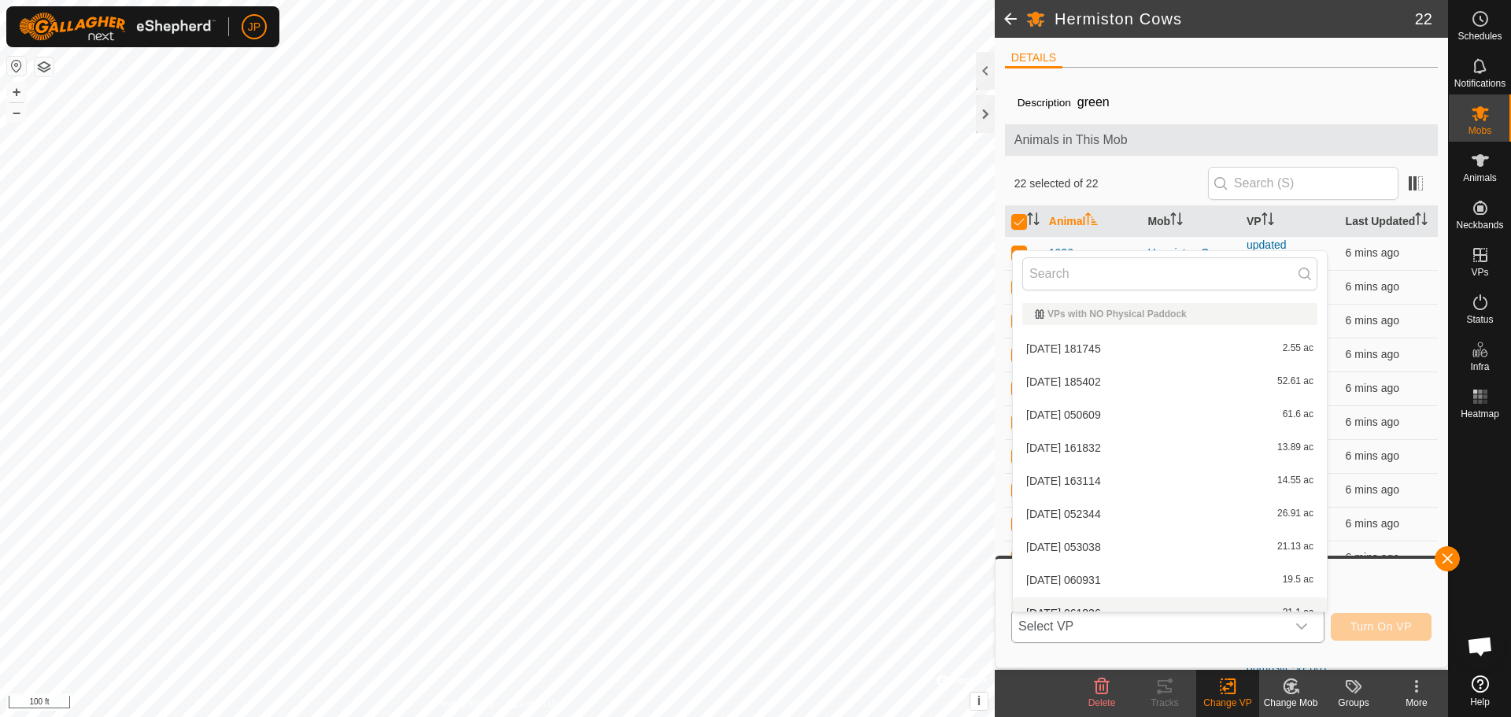
scroll to position [17, 0]
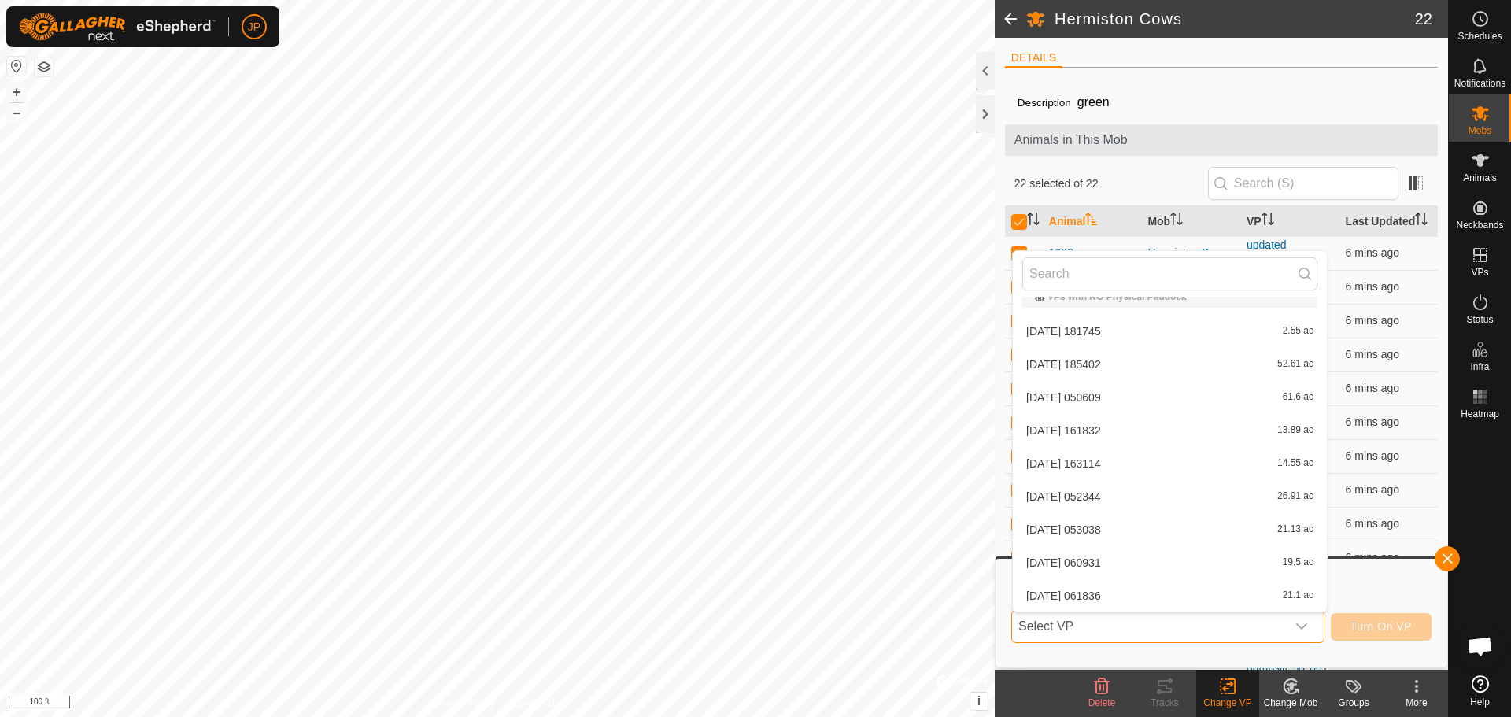
click at [1144, 637] on span "Select VP" at bounding box center [1149, 626] width 274 height 31
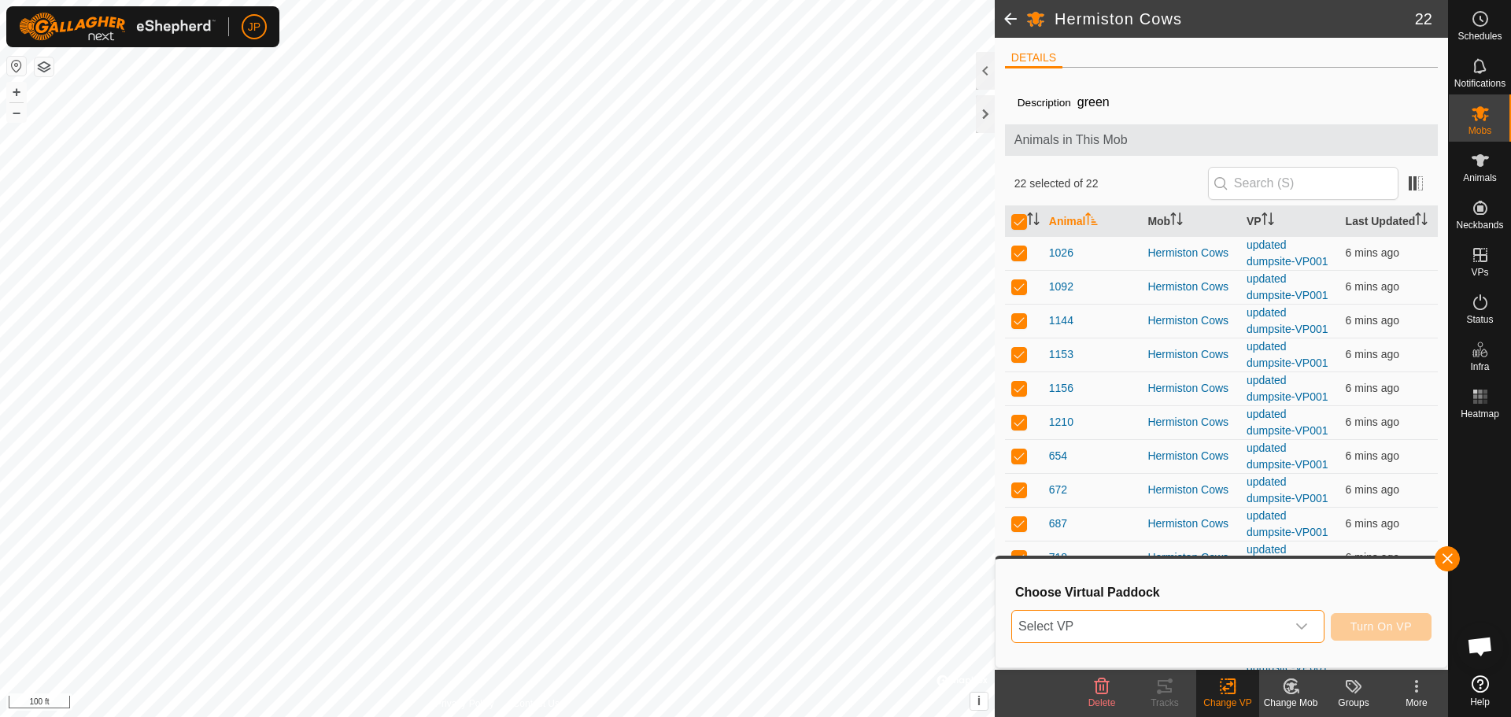
click at [1144, 637] on span "Select VP" at bounding box center [1149, 626] width 274 height 31
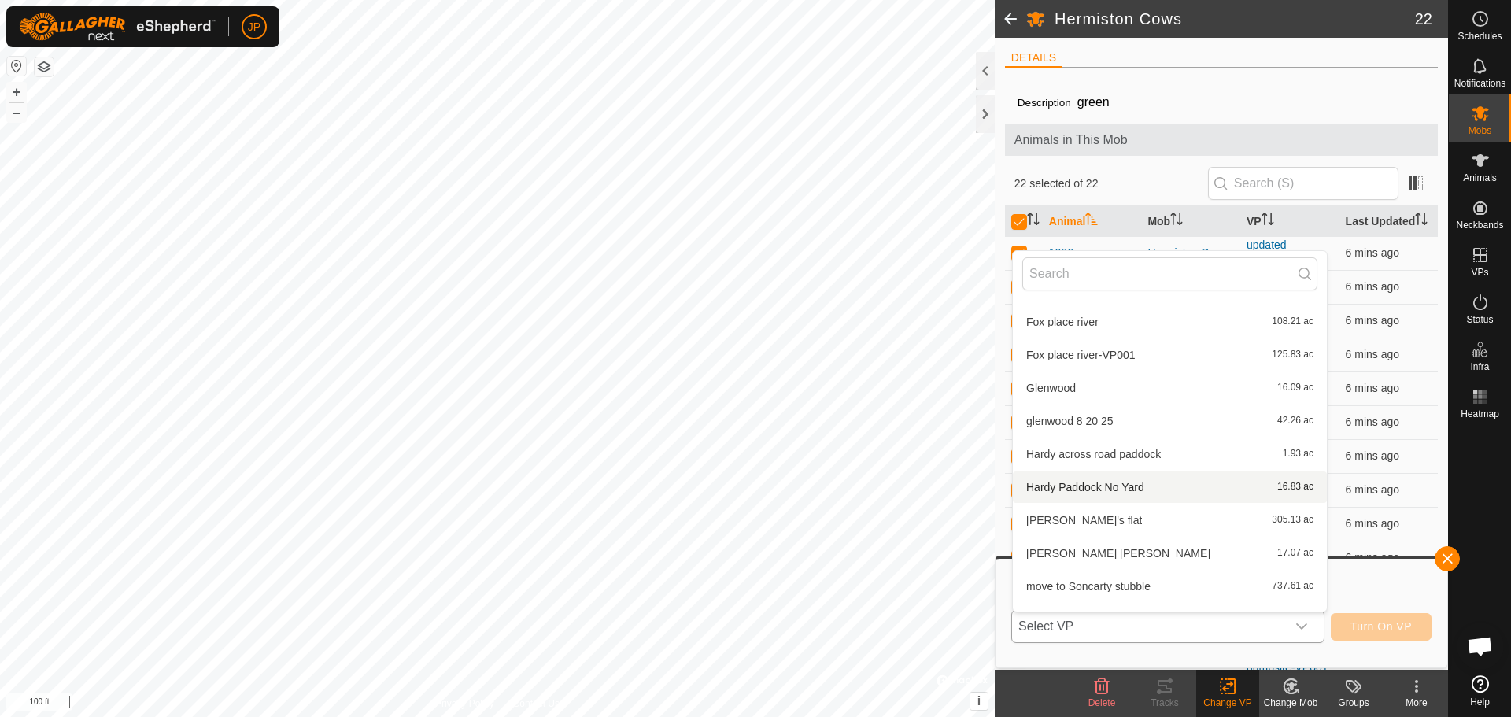
scroll to position [568, 0]
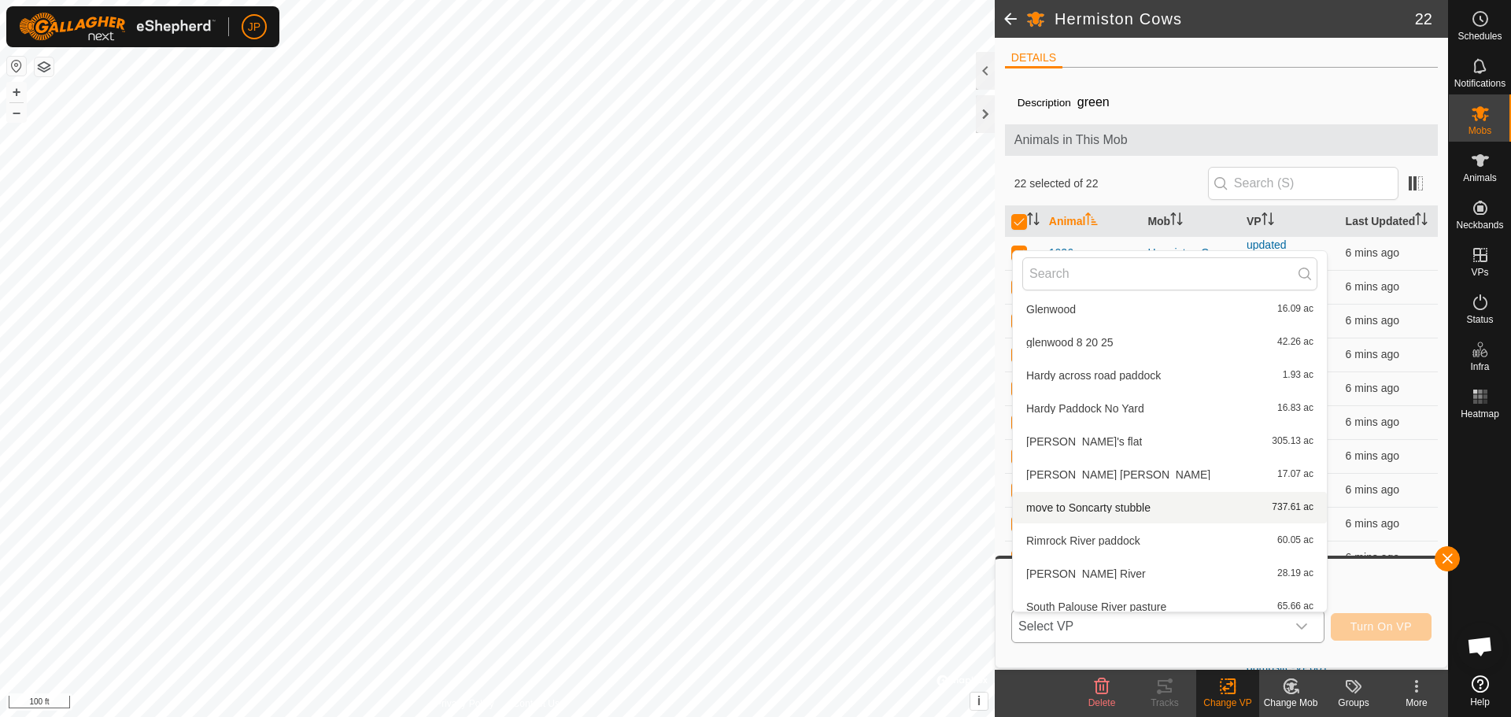
click at [1121, 504] on li "move to Soncarty stubble 737.61 ac" at bounding box center [1170, 507] width 314 height 31
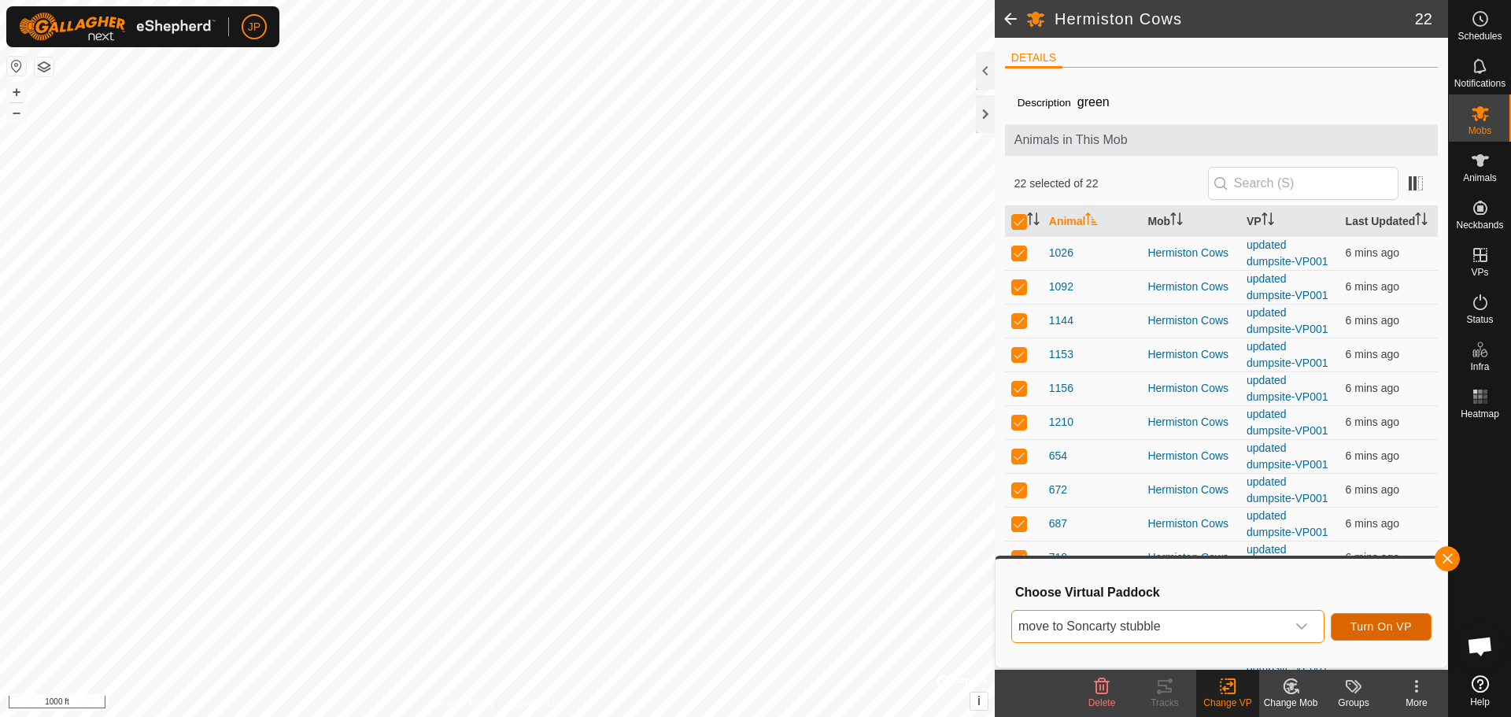
click at [1393, 630] on span "Turn On VP" at bounding box center [1381, 626] width 61 height 13
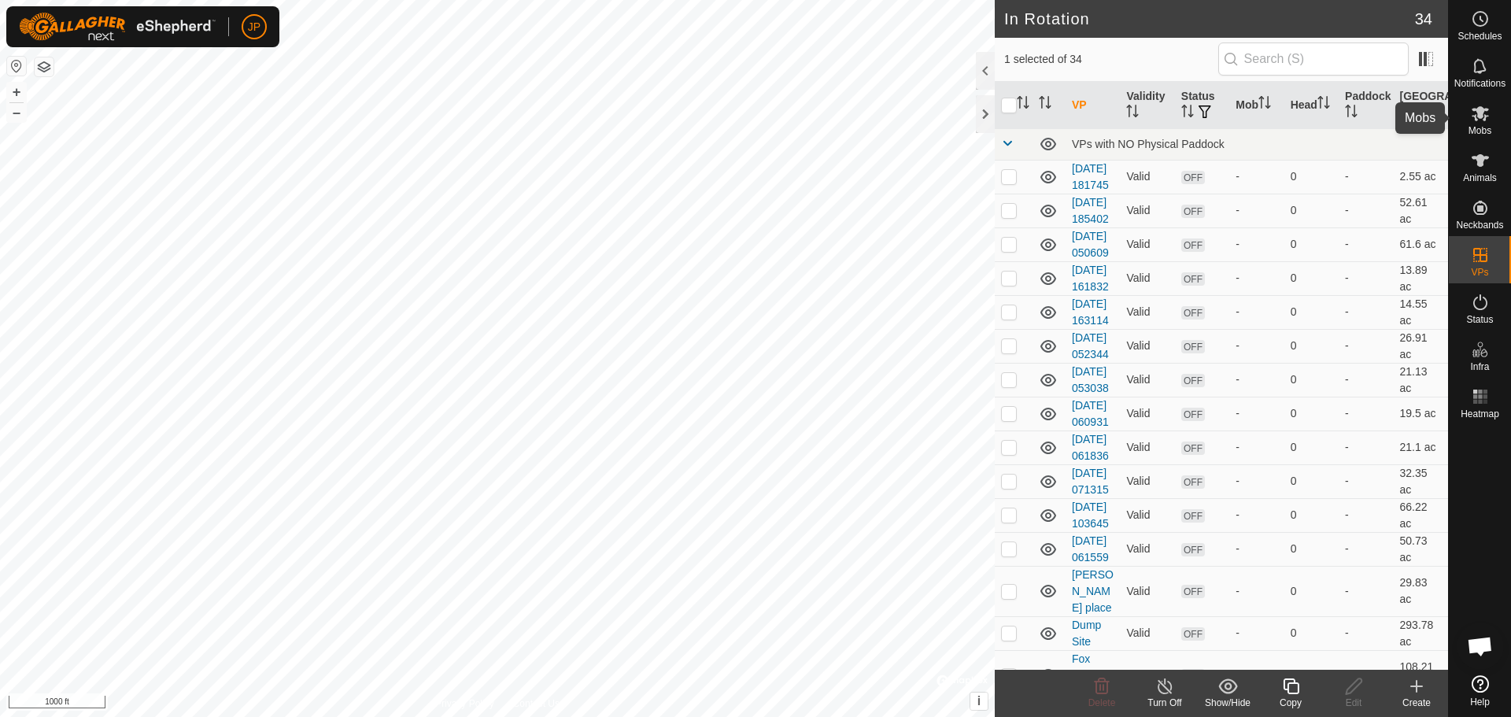
click at [1480, 113] on icon at bounding box center [1480, 113] width 17 height 15
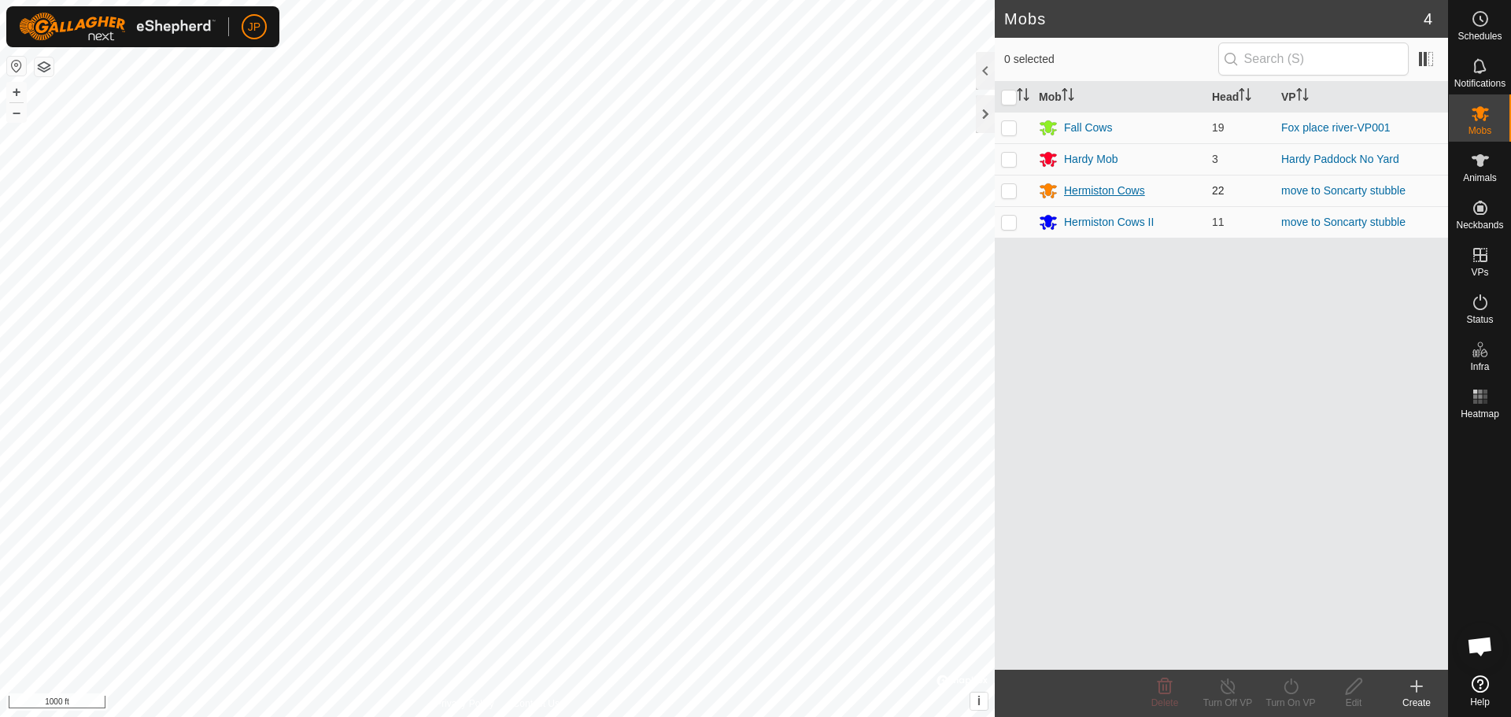
click at [1109, 184] on div "Hermiston Cows" at bounding box center [1104, 191] width 81 height 17
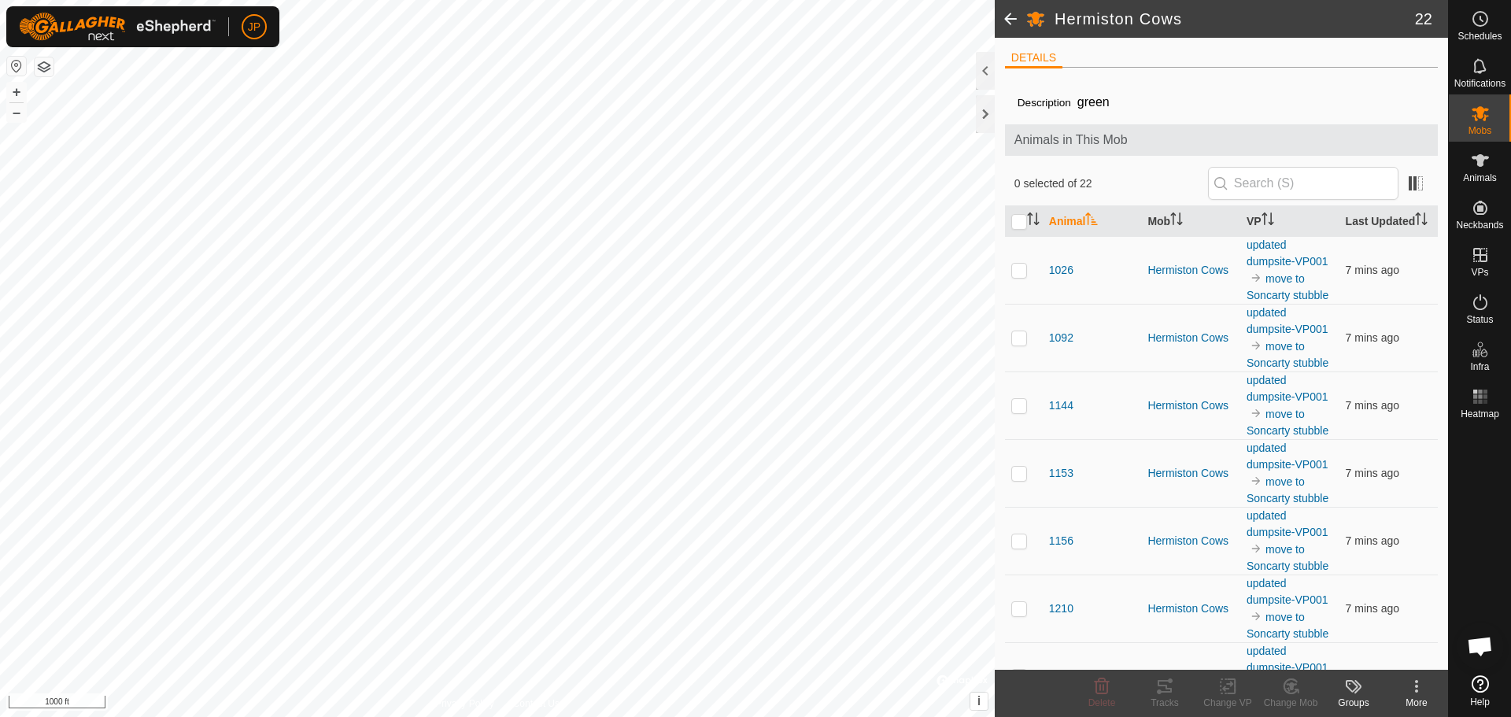
click at [1007, 26] on span at bounding box center [1010, 19] width 31 height 38
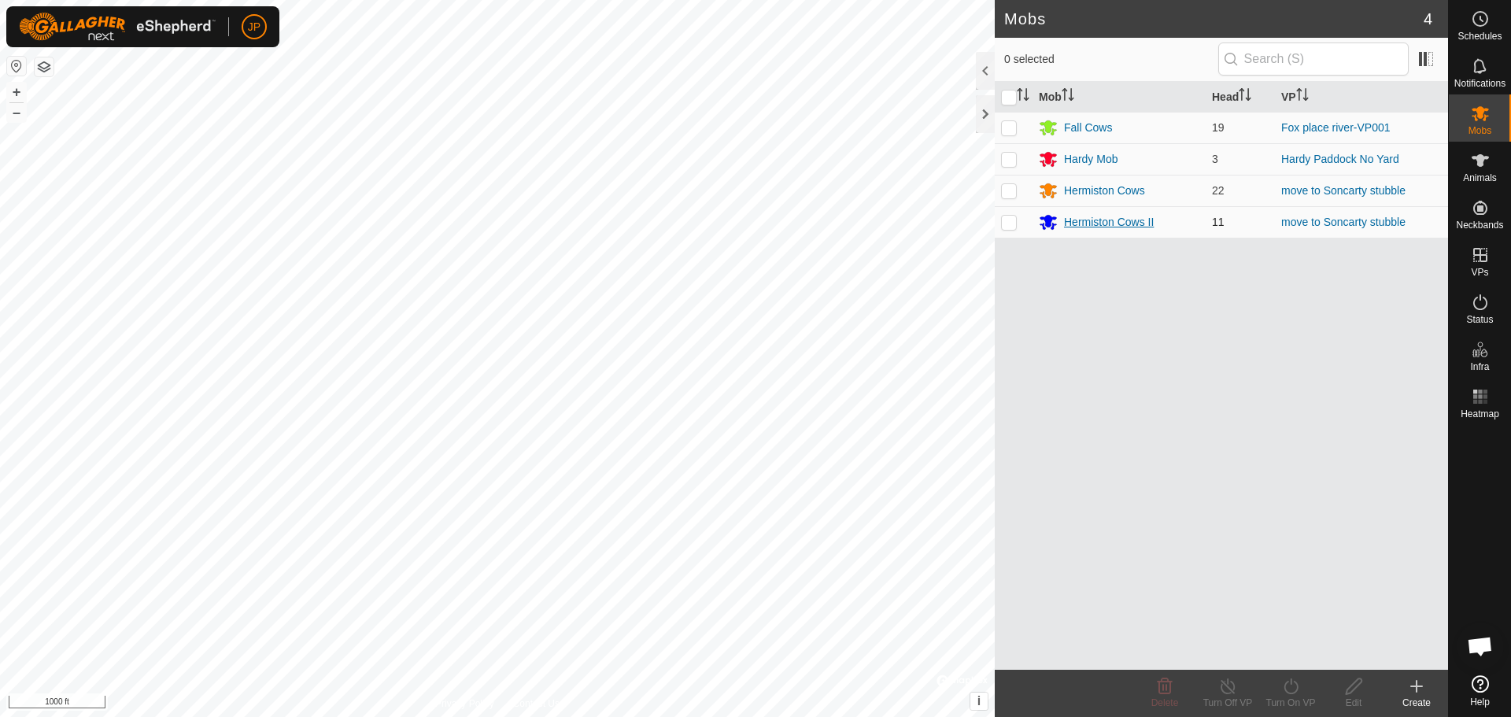
click at [1103, 224] on div "Hermiston Cows II" at bounding box center [1109, 222] width 90 height 17
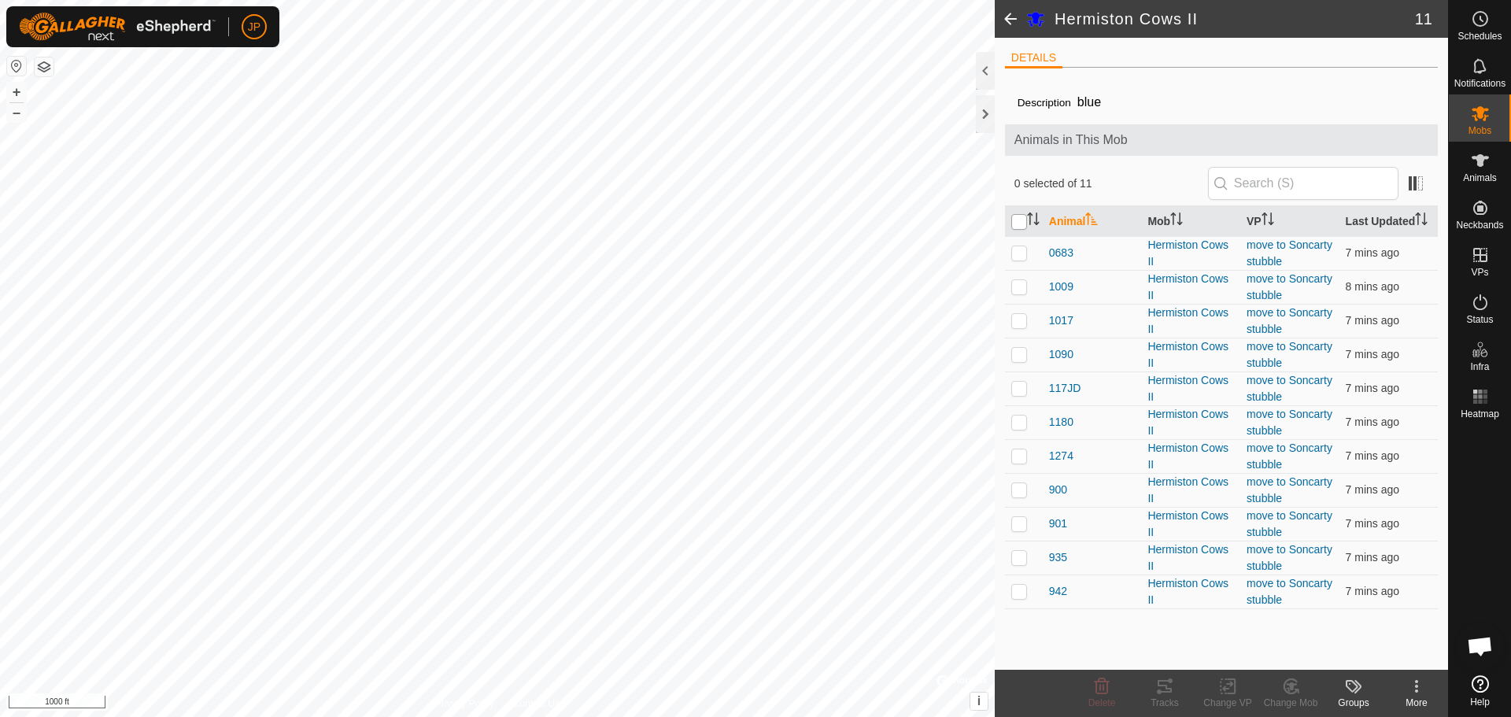
click at [1016, 221] on input "checkbox" at bounding box center [1019, 222] width 16 height 16
checkbox input "true"
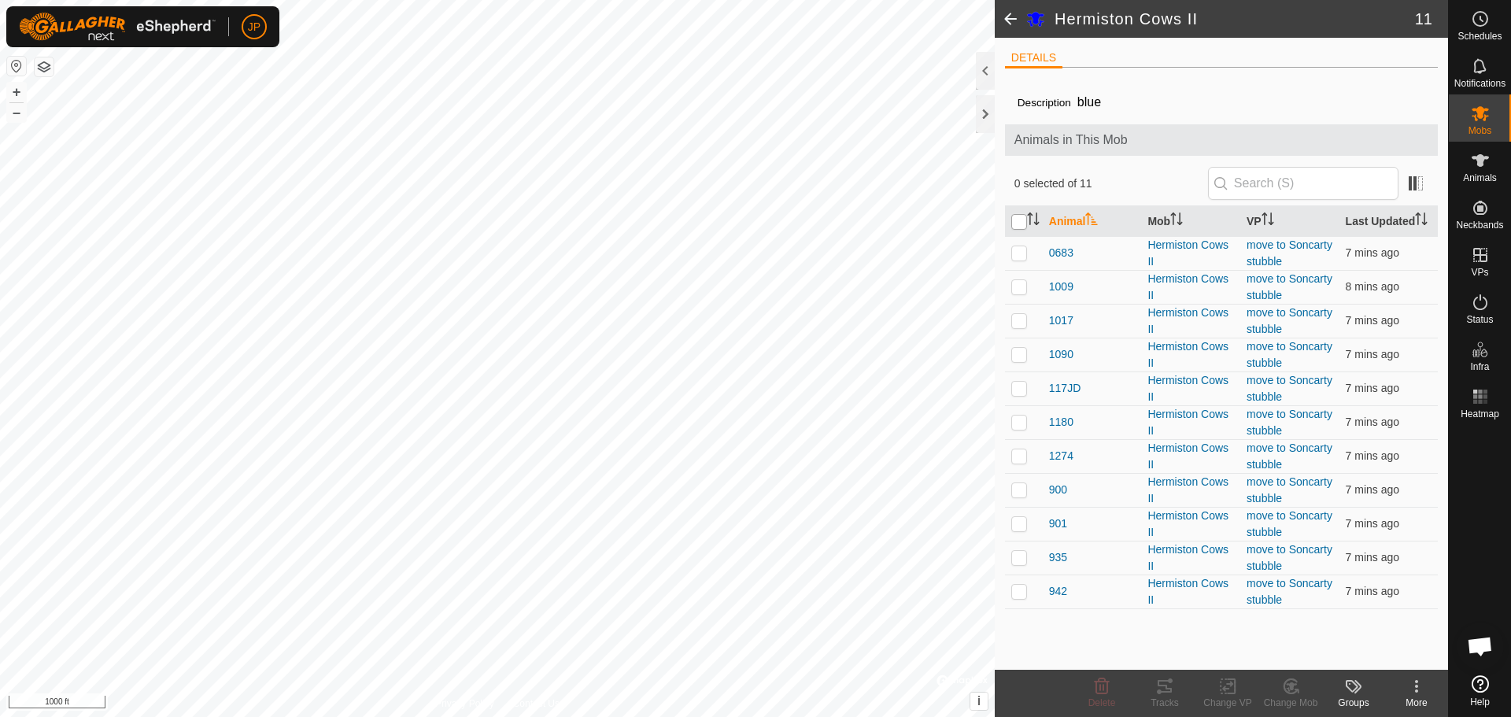
checkbox input "true"
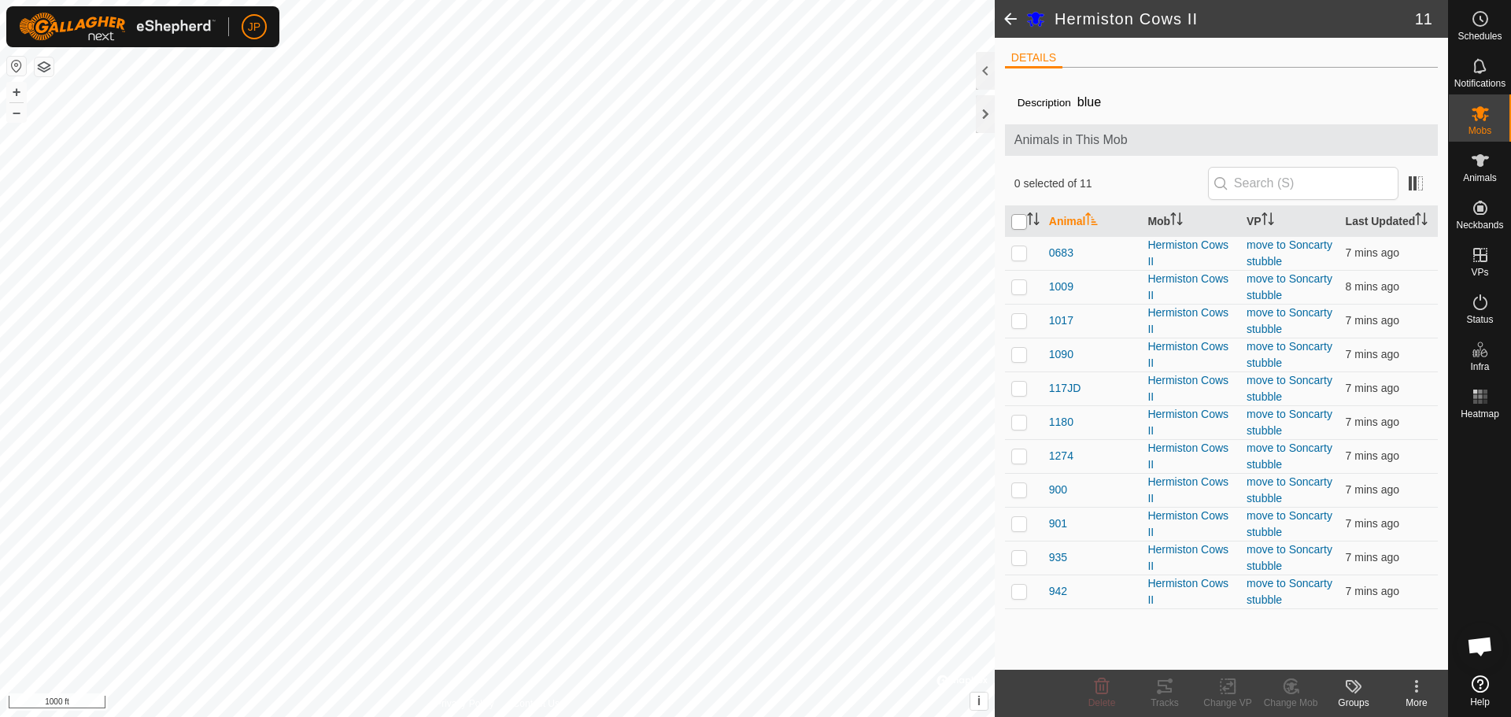
checkbox input "true"
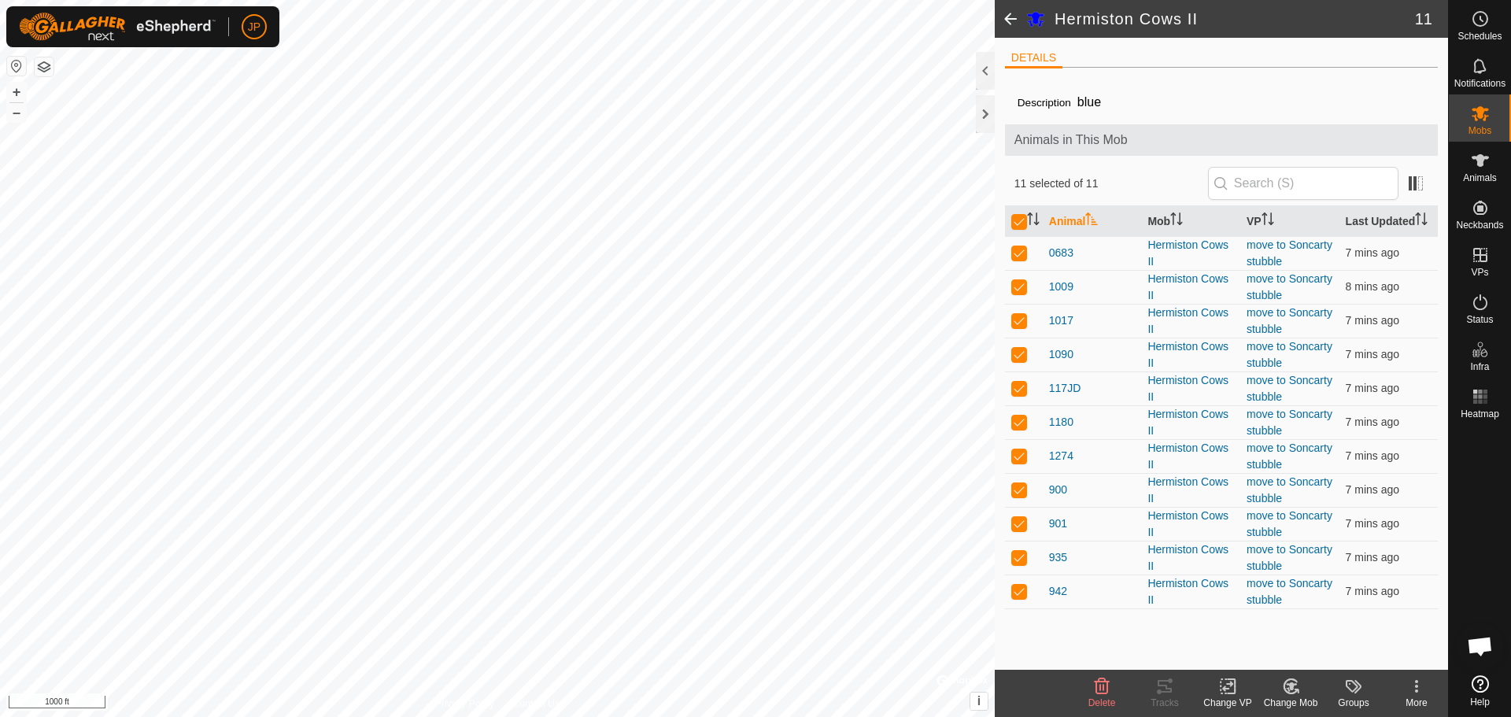
click at [1229, 688] on icon at bounding box center [1228, 686] width 20 height 19
click at [1260, 616] on link "Choose VP..." at bounding box center [1275, 618] width 156 height 31
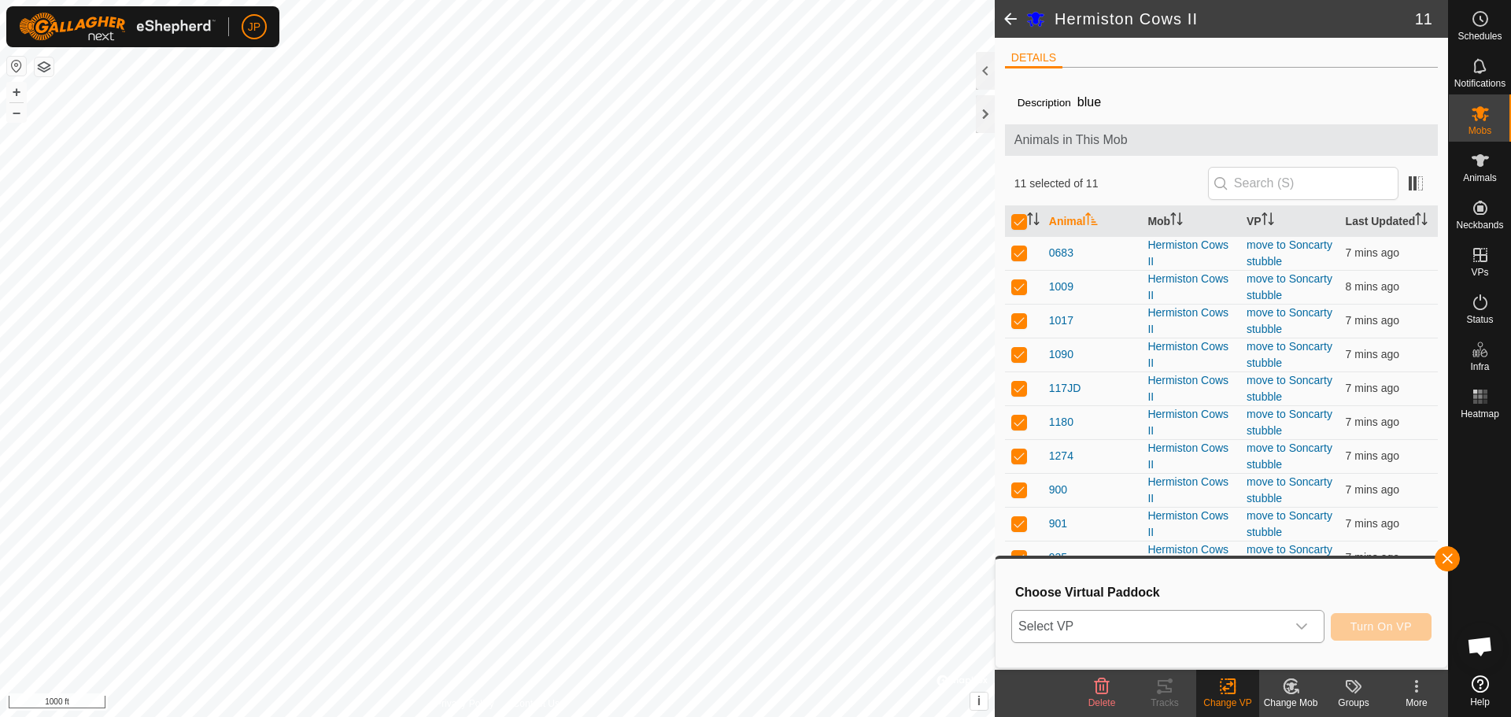
click at [1143, 625] on span "Select VP" at bounding box center [1149, 626] width 274 height 31
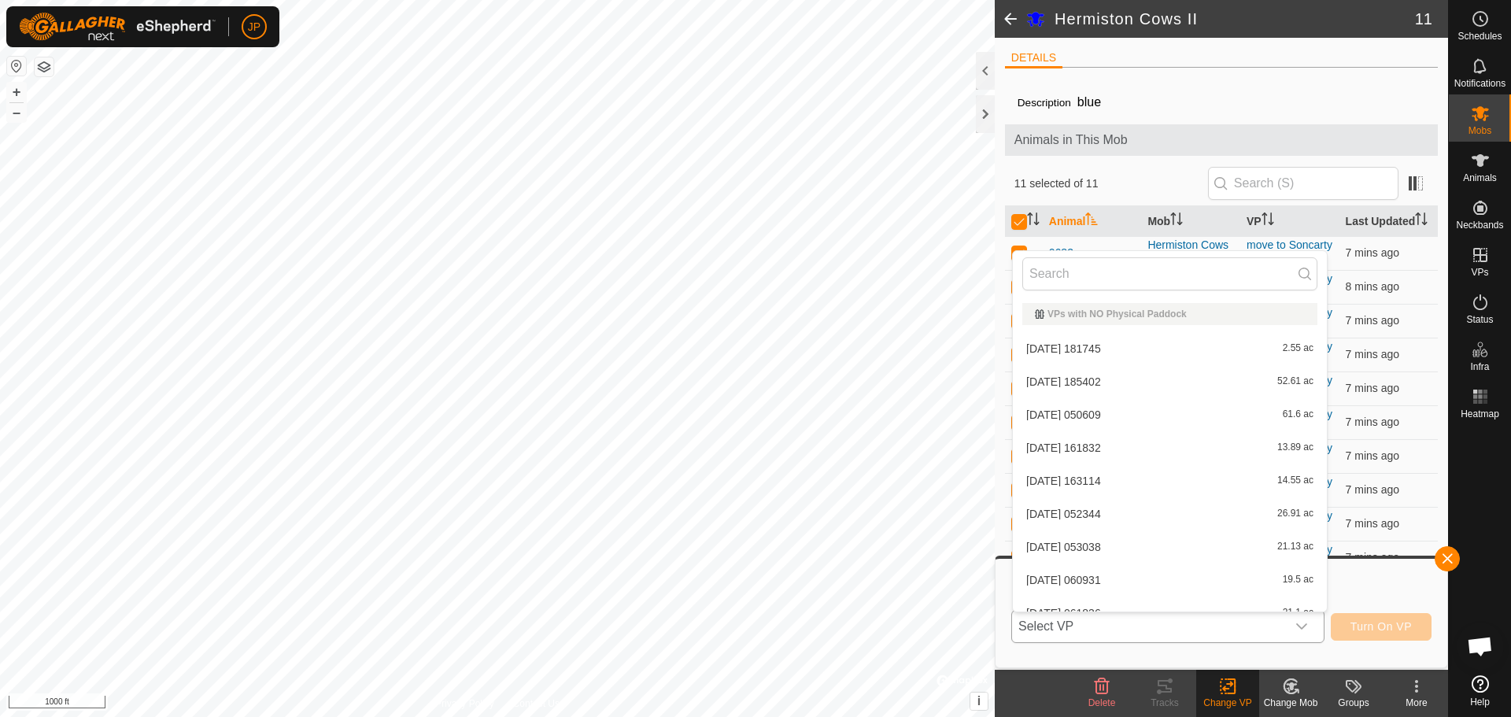
scroll to position [17, 0]
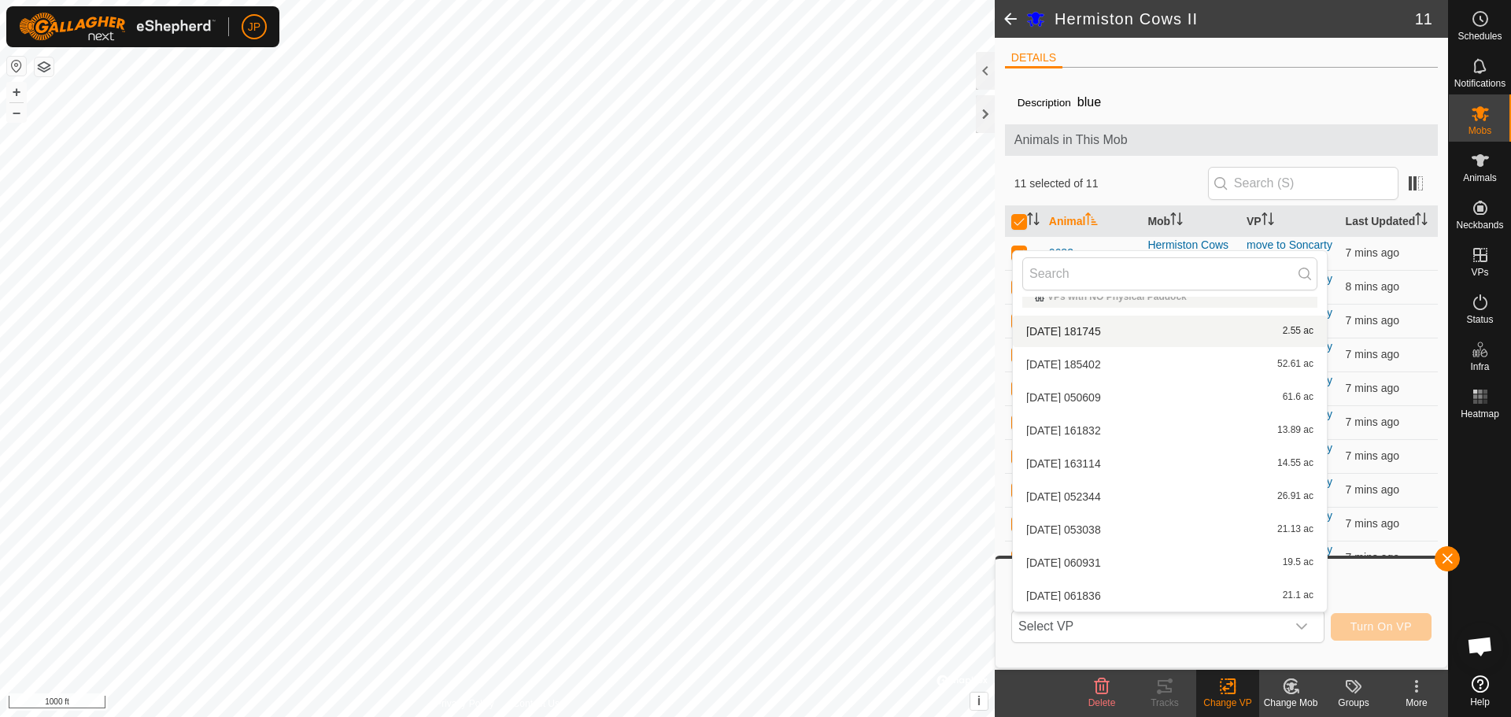
click at [1010, 171] on div "11 selected of 11" at bounding box center [1221, 184] width 433 height 44
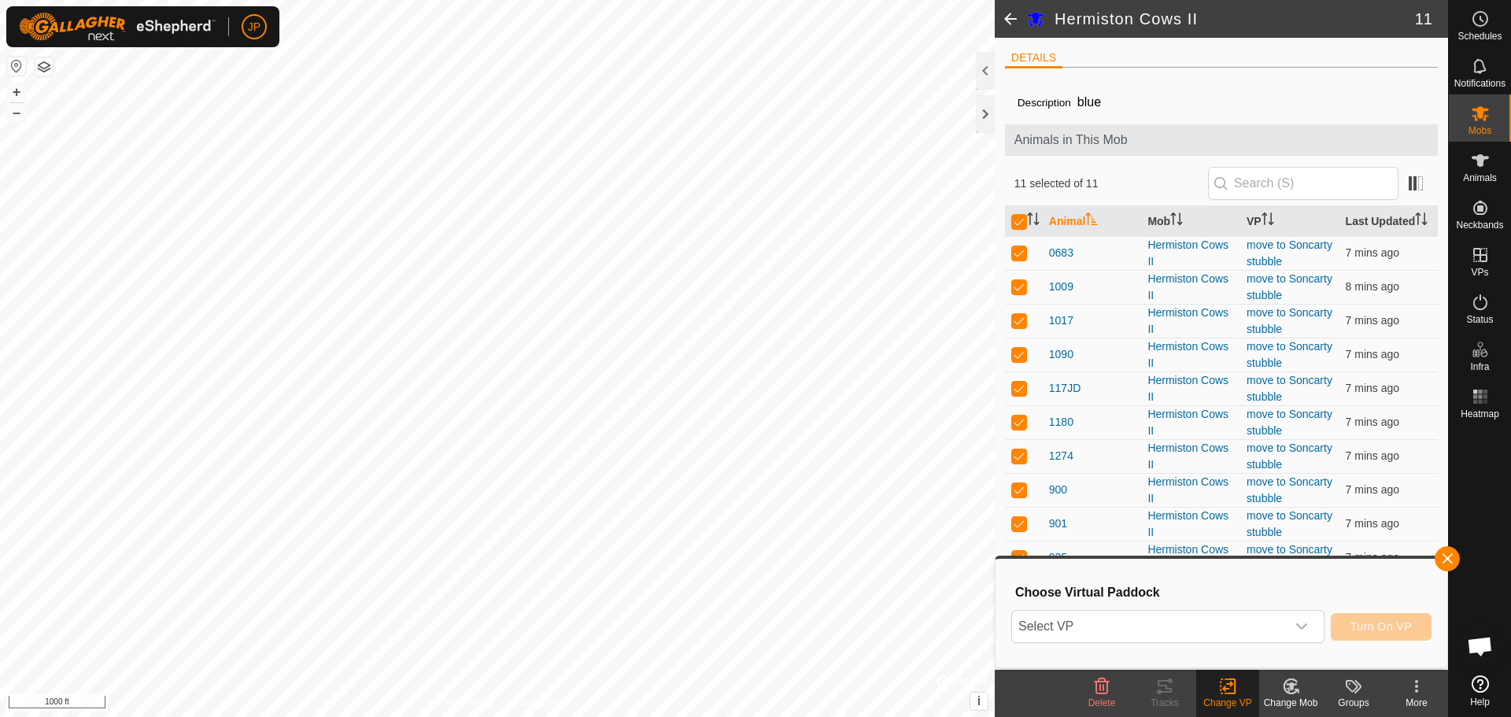
click at [1007, 17] on span at bounding box center [1010, 19] width 31 height 38
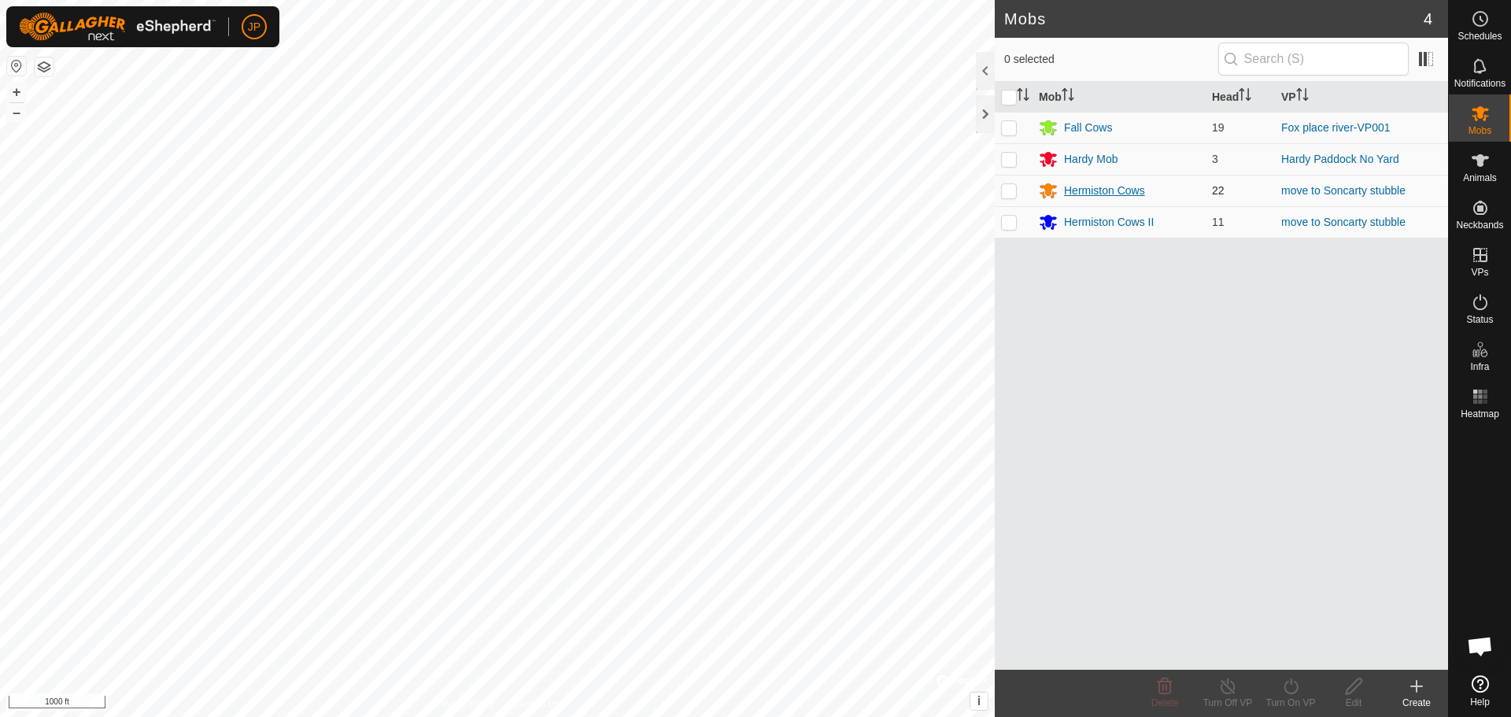
click at [1114, 187] on div "Hermiston Cows" at bounding box center [1104, 191] width 81 height 17
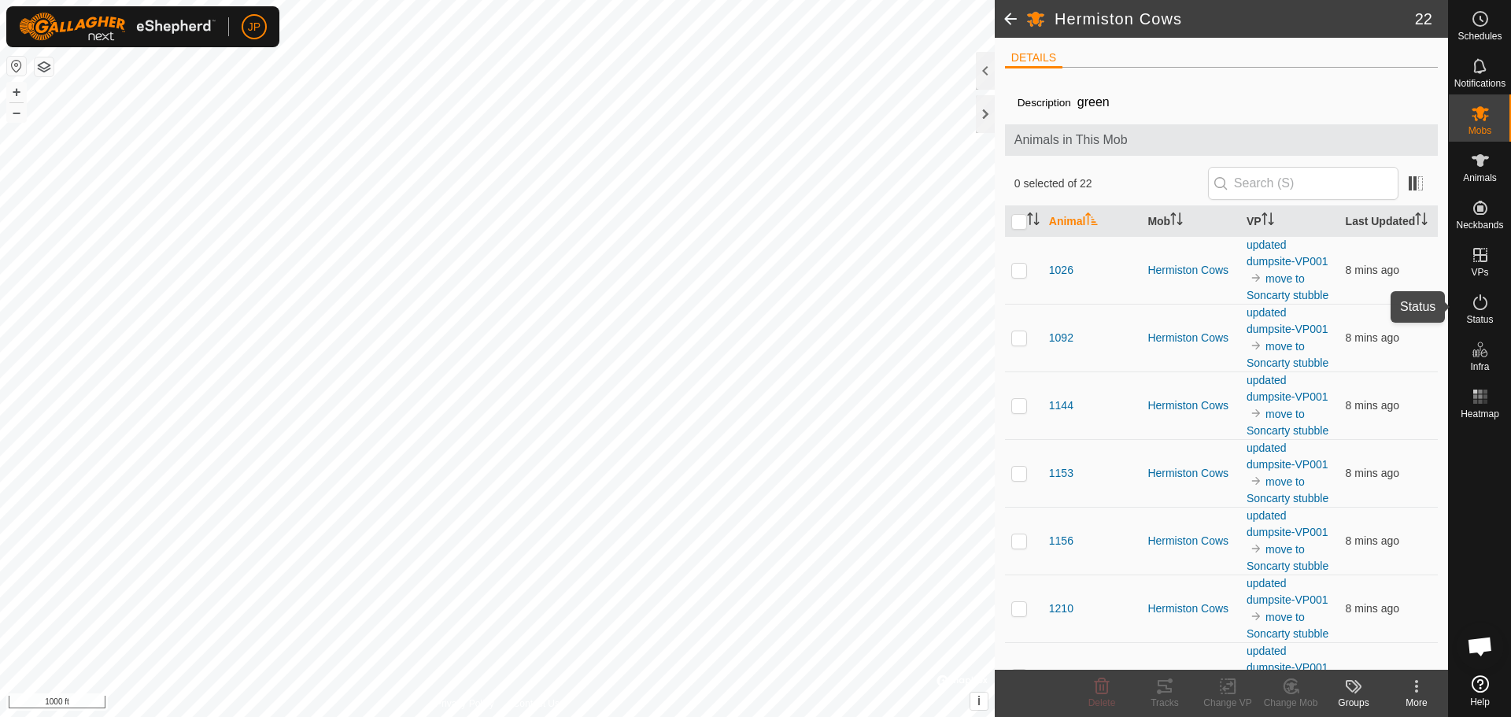
click at [1481, 307] on icon at bounding box center [1480, 302] width 19 height 19
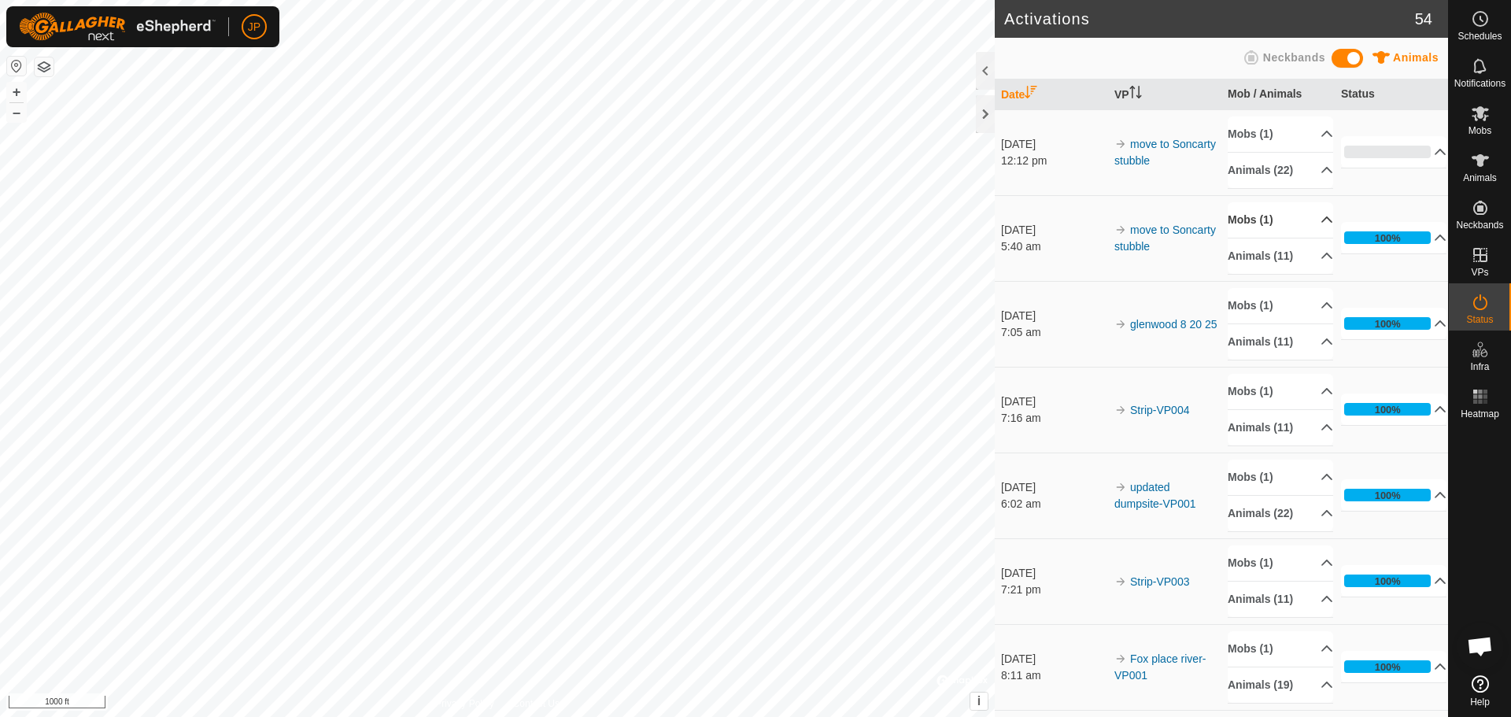
click at [1307, 220] on p-accordion-header "Mobs (1)" at bounding box center [1280, 219] width 105 height 35
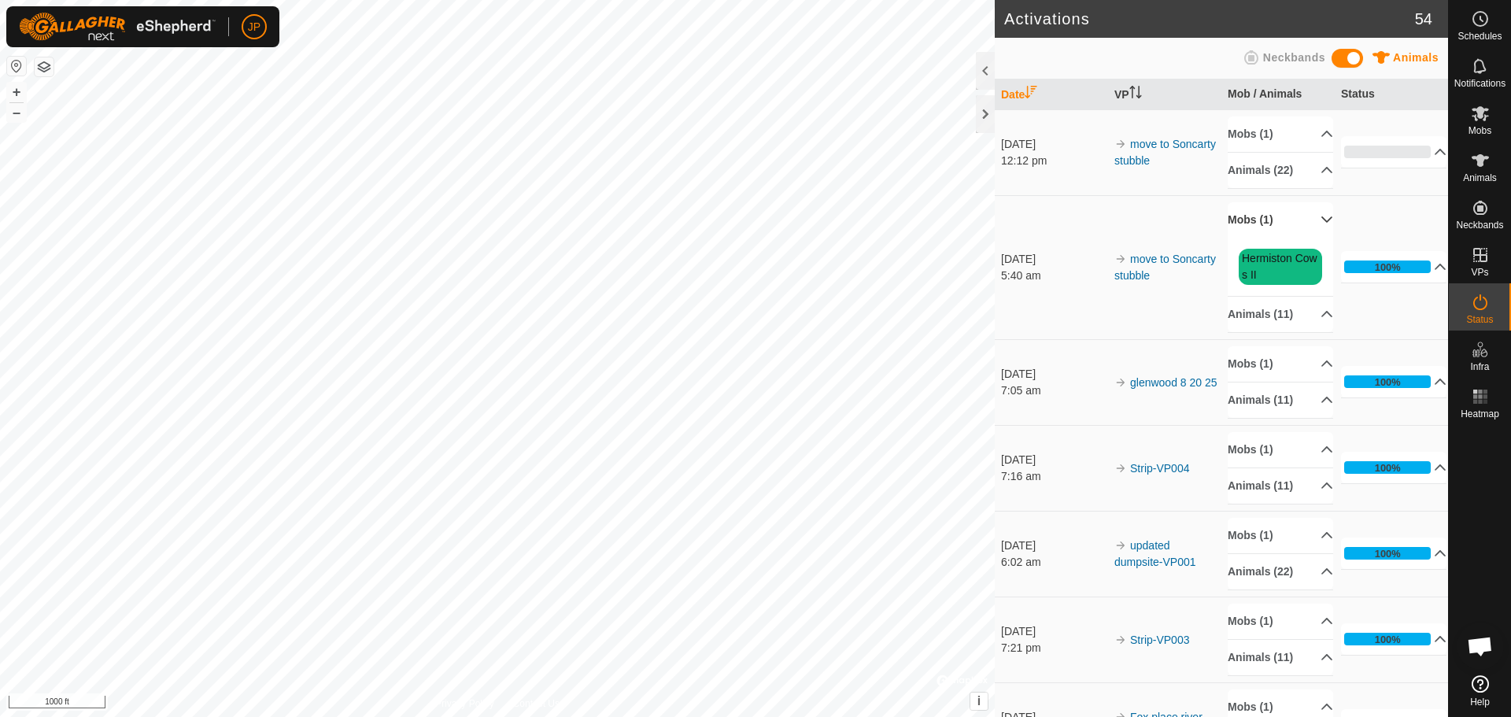
click at [1307, 220] on p-accordion-header "Mobs (1)" at bounding box center [1280, 219] width 105 height 35
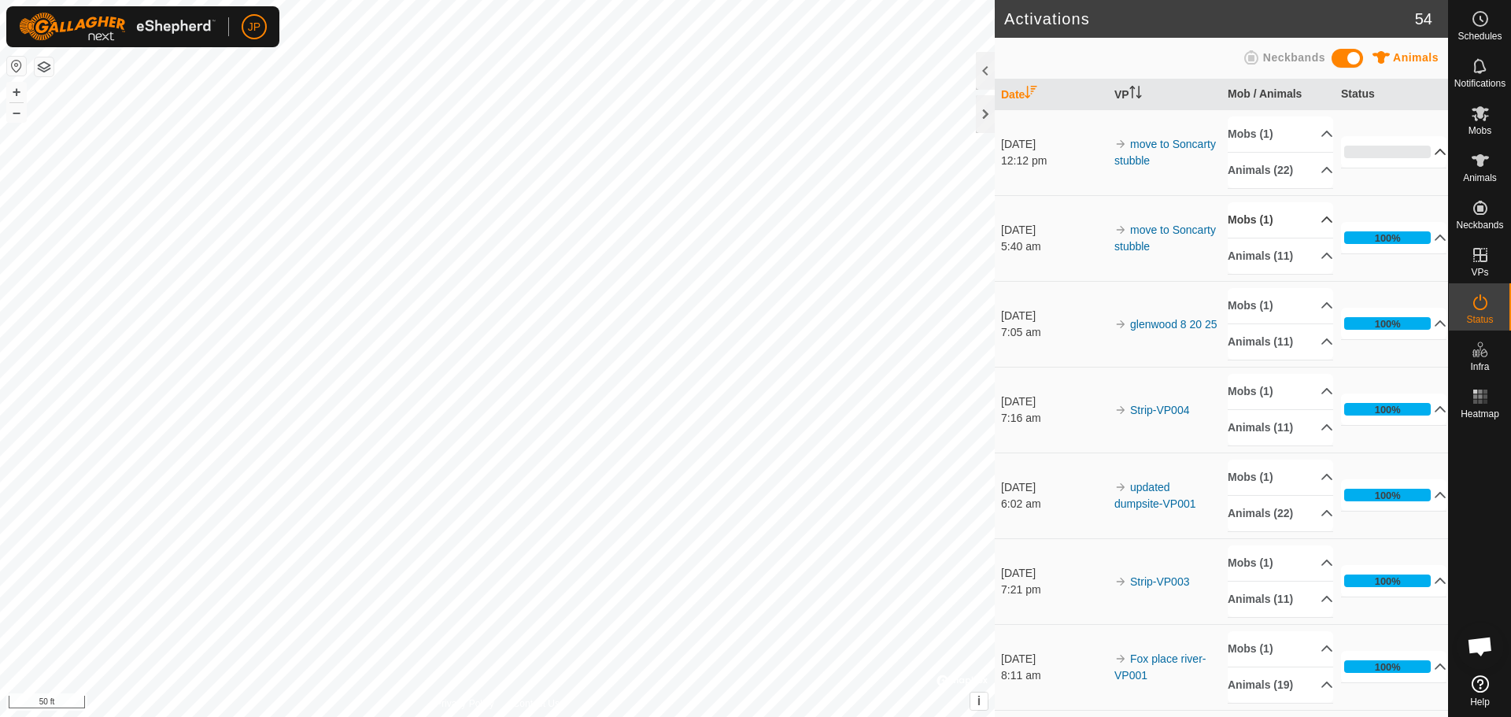
click at [1434, 150] on icon at bounding box center [1440, 152] width 13 height 13
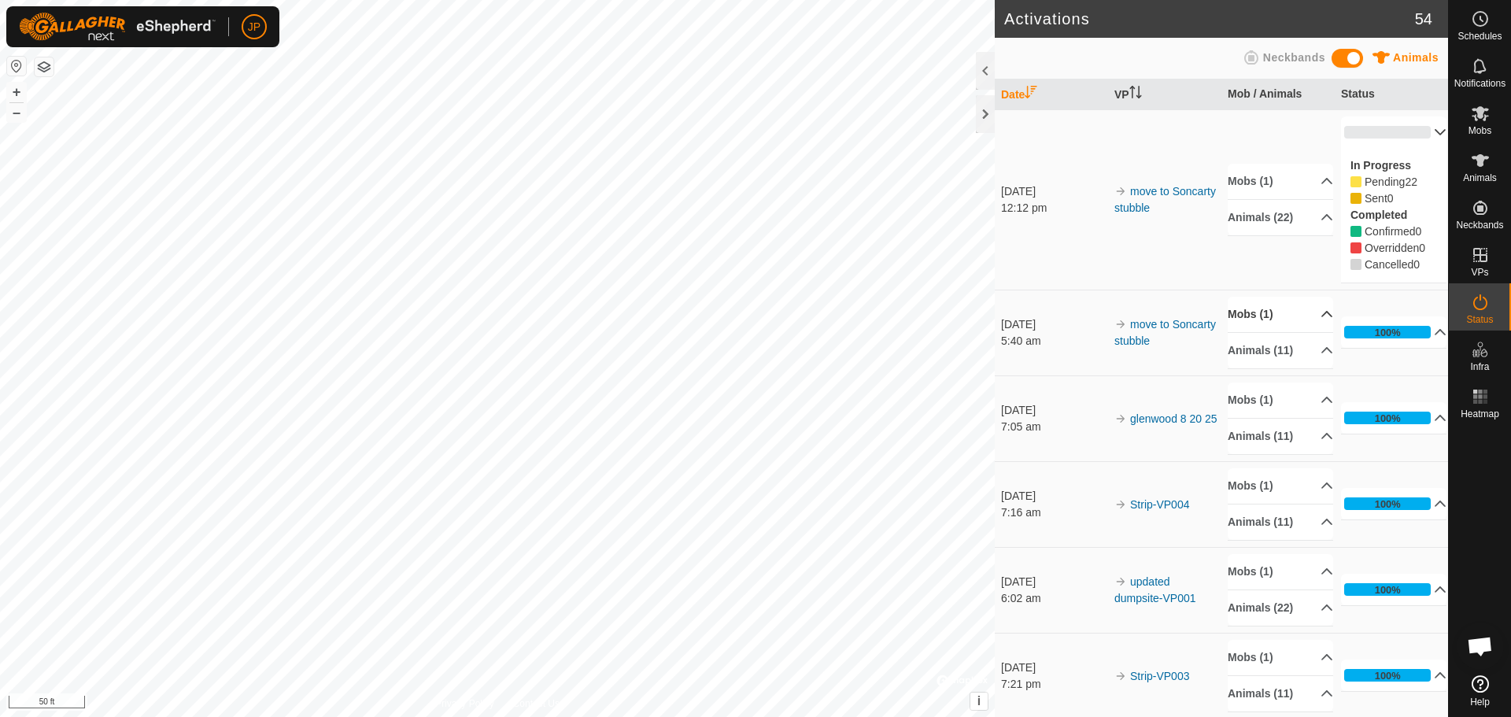
click at [1418, 127] on p-accordion-header "0%" at bounding box center [1393, 131] width 105 height 31
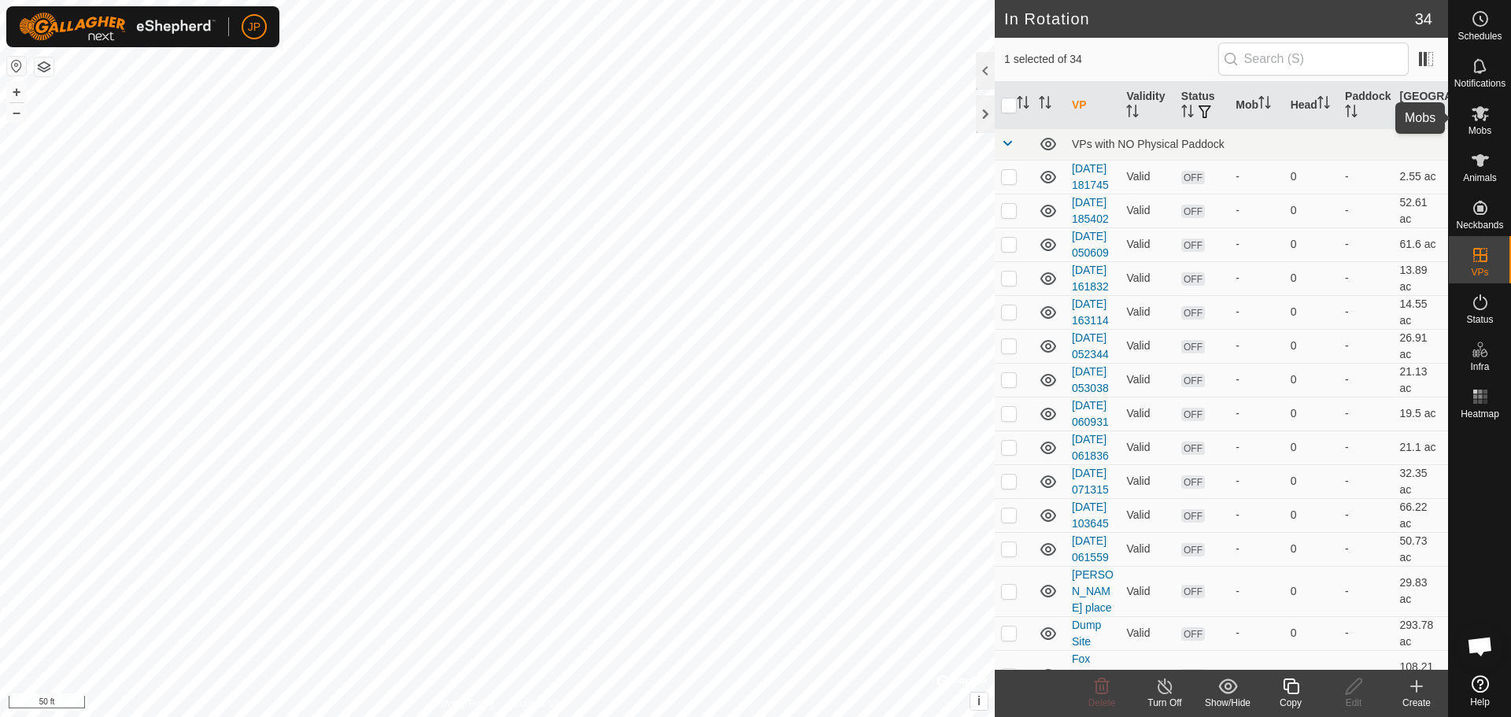
click at [1479, 120] on icon at bounding box center [1480, 113] width 19 height 19
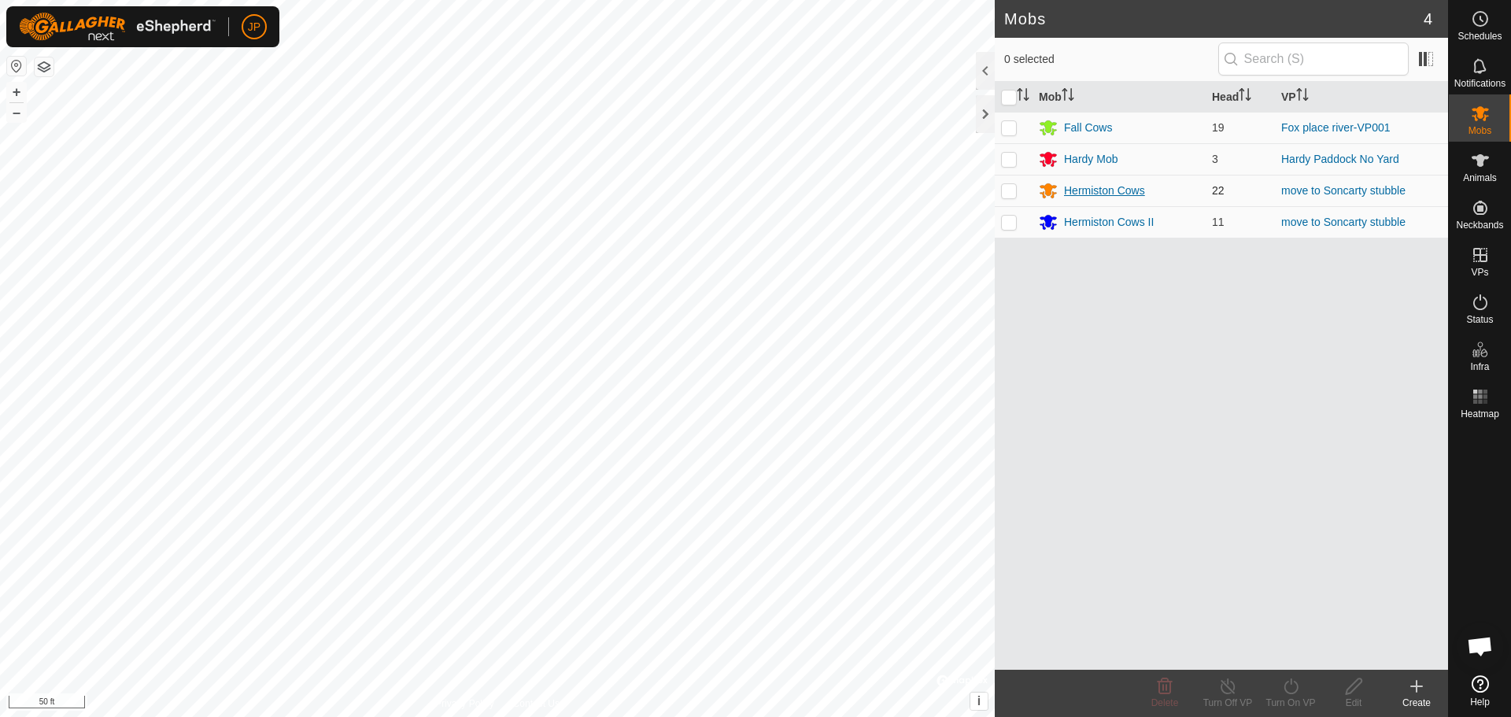
click at [1094, 191] on div "Hermiston Cows" at bounding box center [1104, 191] width 81 height 17
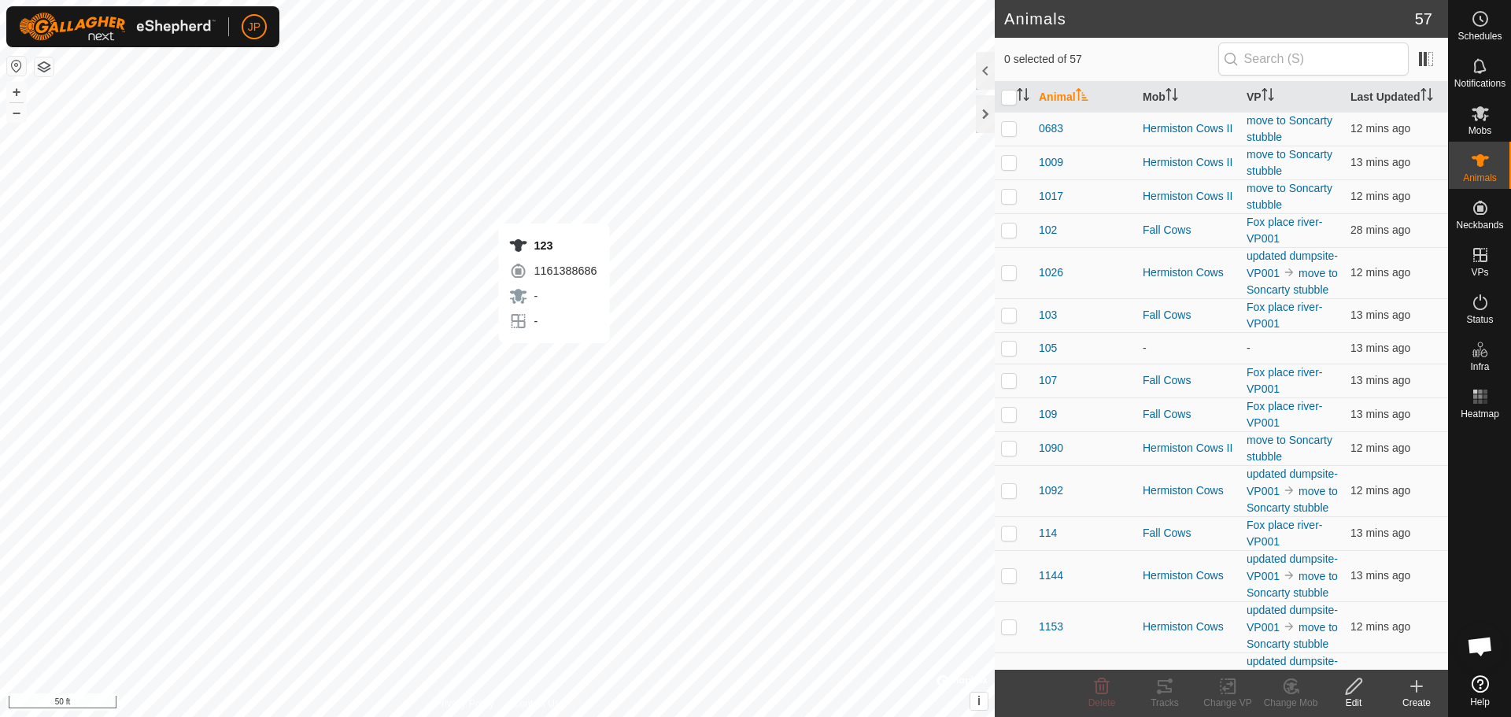
checkbox input "true"
click at [1480, 105] on icon at bounding box center [1480, 113] width 19 height 19
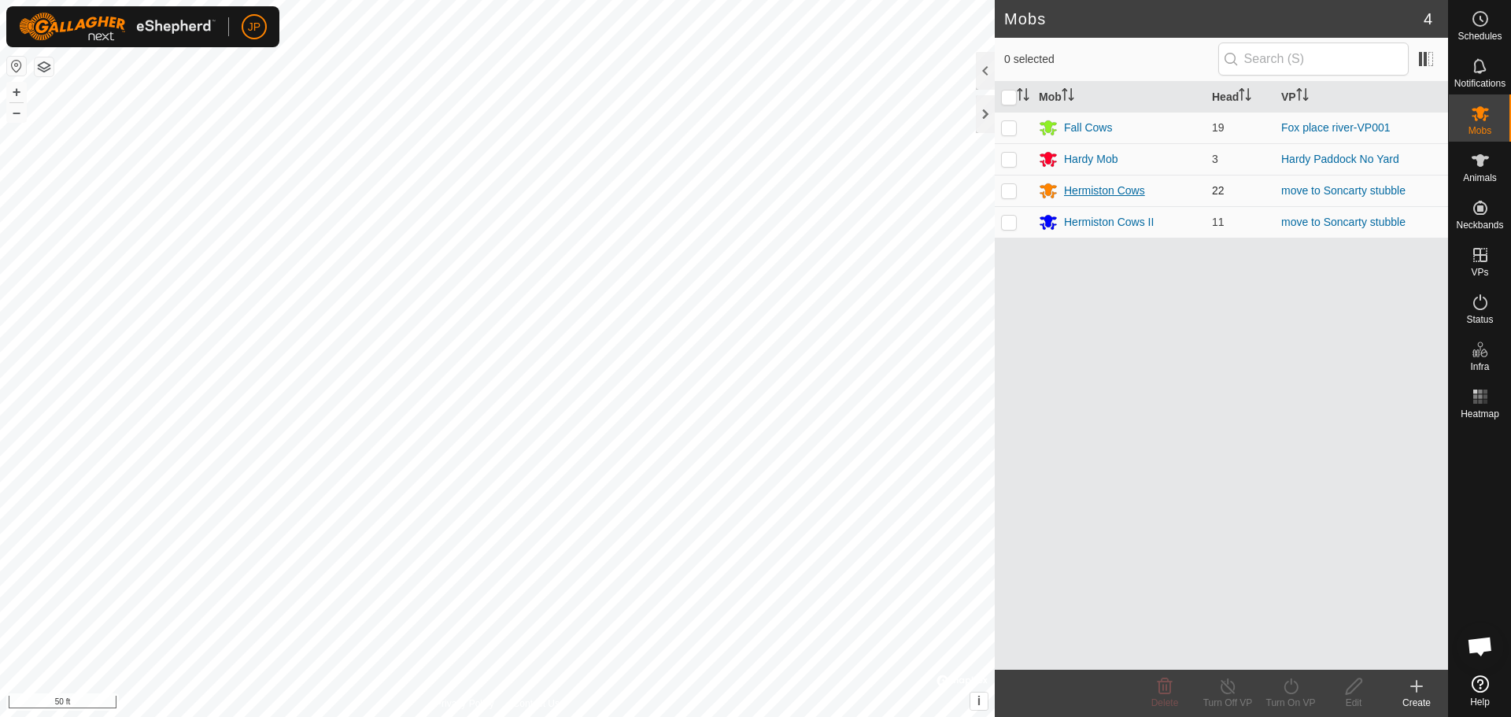
click at [1115, 187] on div "Hermiston Cows" at bounding box center [1104, 191] width 81 height 17
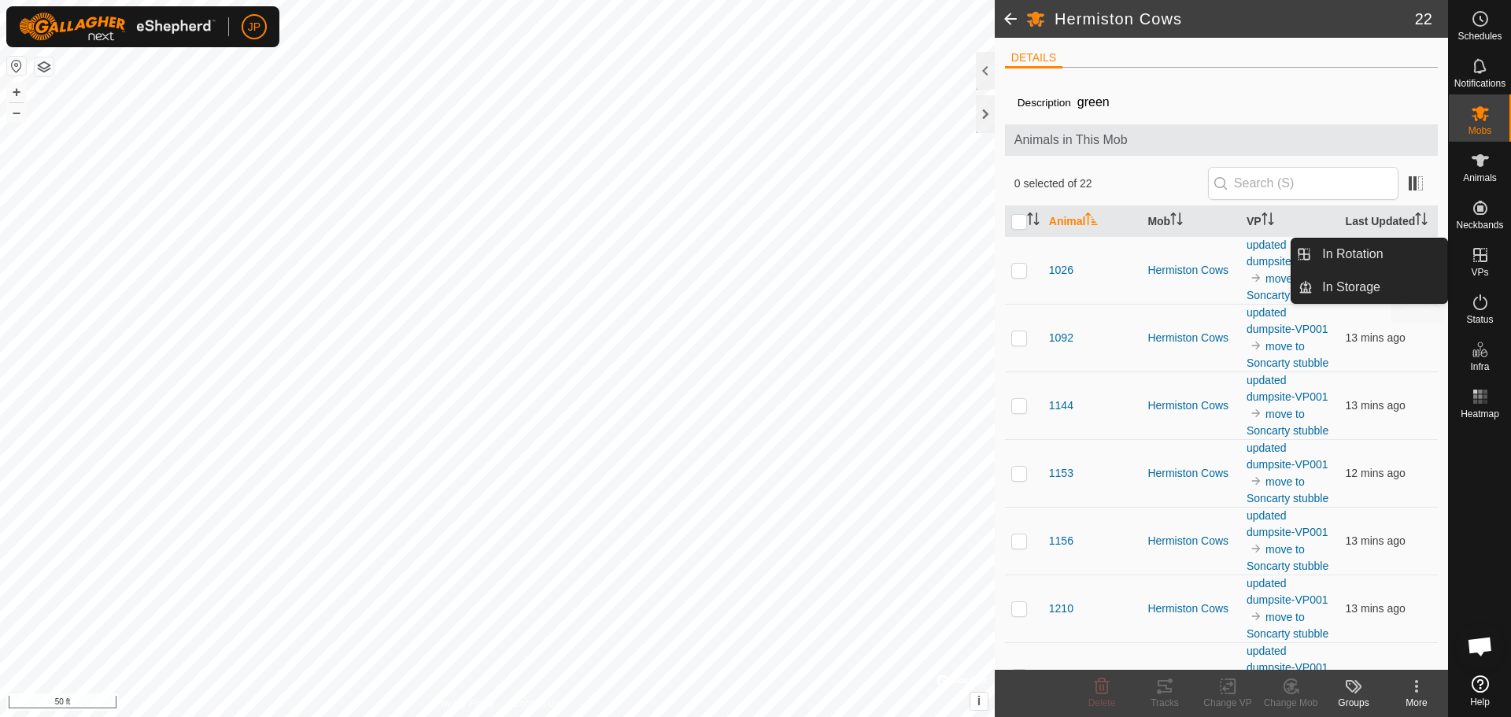
click at [1471, 307] on icon at bounding box center [1480, 302] width 19 height 19
